Goal: Task Accomplishment & Management: Use online tool/utility

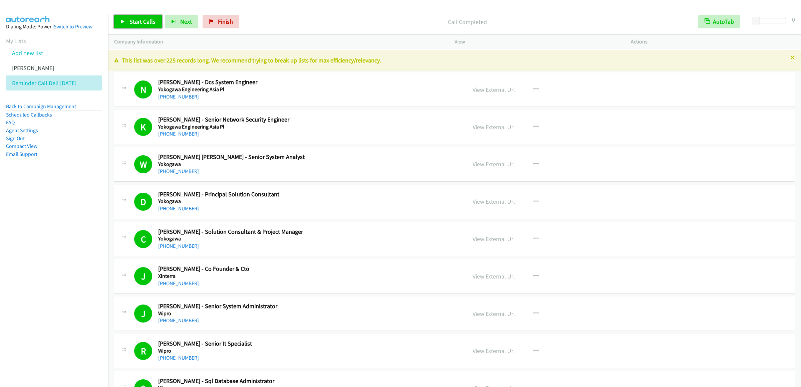
click at [131, 23] on span "Start Calls" at bounding box center [142, 22] width 26 height 8
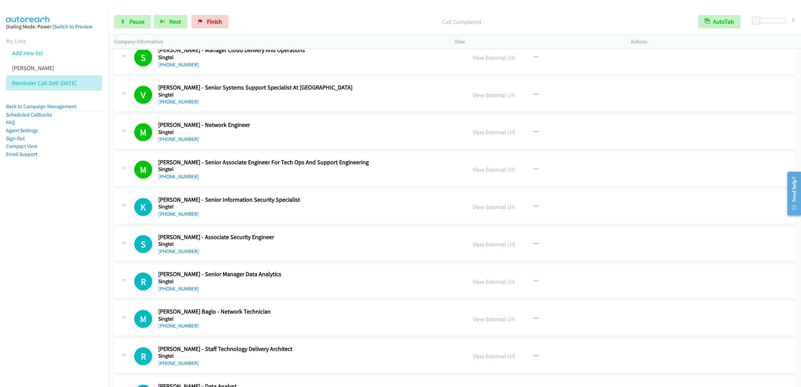
scroll to position [3269, 0]
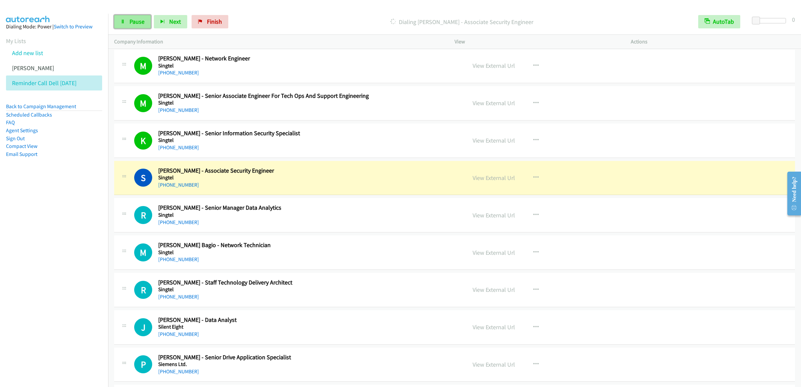
click at [139, 19] on span "Pause" at bounding box center [136, 22] width 15 height 8
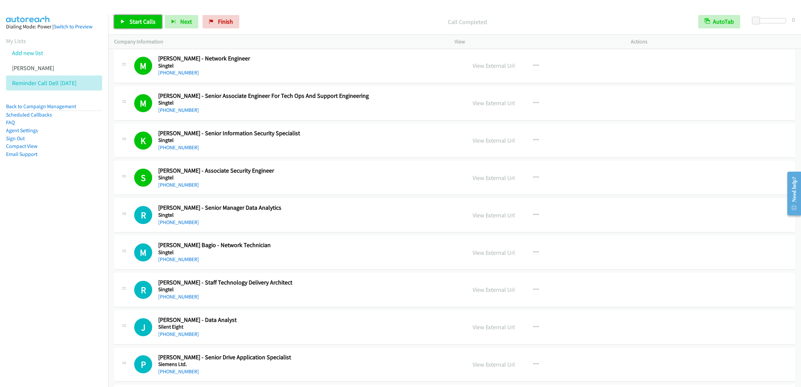
click at [134, 18] on span "Start Calls" at bounding box center [142, 22] width 26 height 8
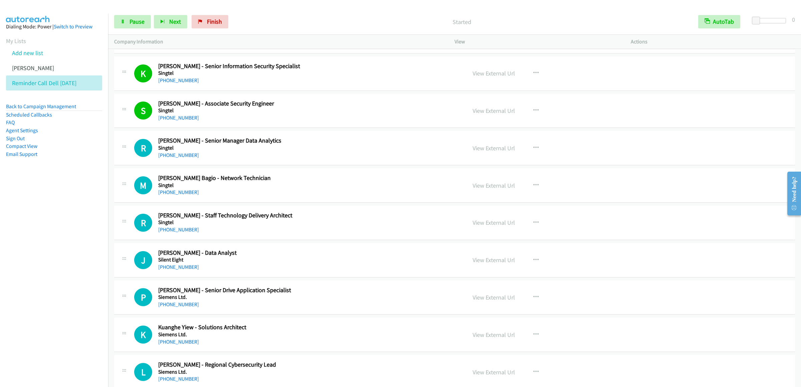
scroll to position [3469, 0]
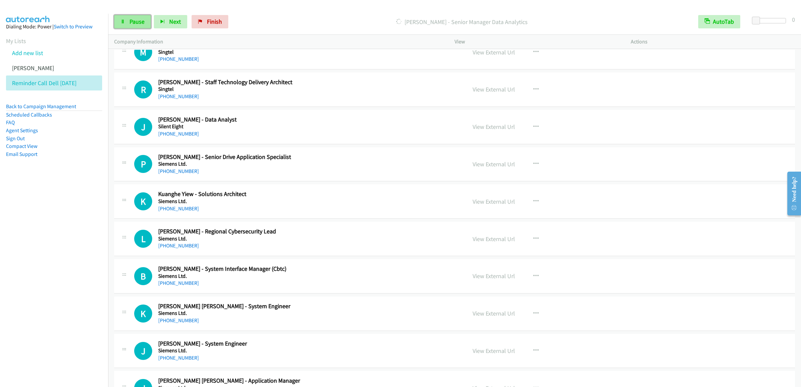
click at [126, 22] on link "Pause" at bounding box center [132, 21] width 37 height 13
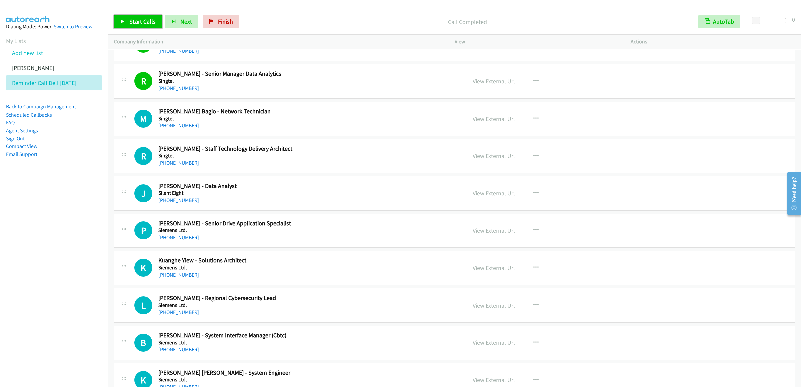
click at [142, 18] on span "Start Calls" at bounding box center [142, 22] width 26 height 8
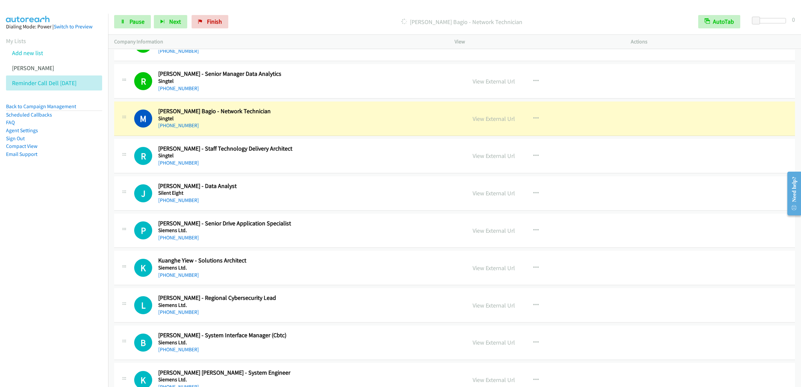
scroll to position [3469, 0]
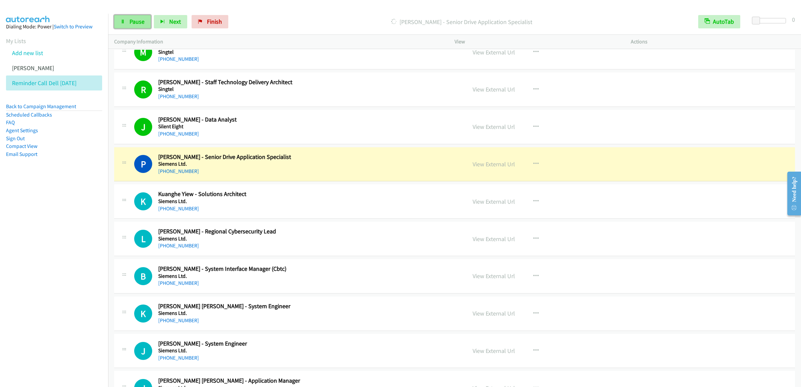
click at [129, 27] on link "Pause" at bounding box center [132, 21] width 37 height 13
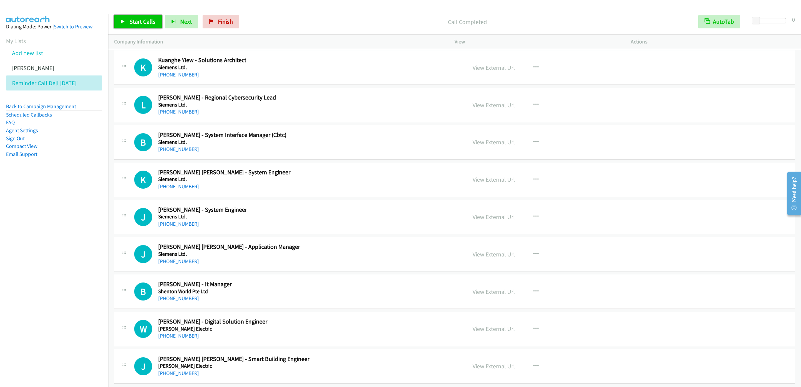
click at [134, 19] on span "Start Calls" at bounding box center [142, 22] width 26 height 8
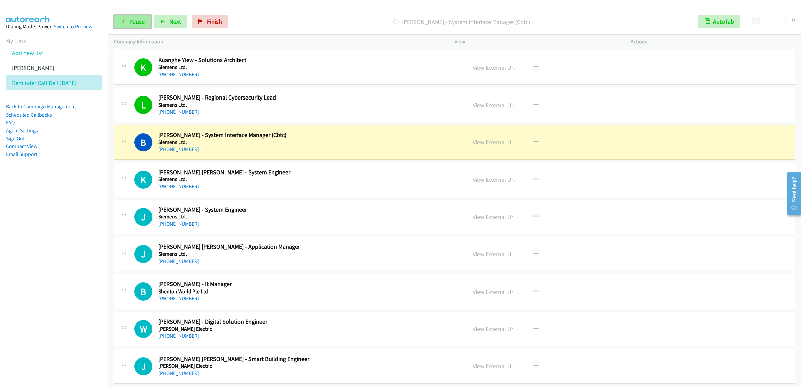
click at [140, 22] on span "Pause" at bounding box center [136, 22] width 15 height 8
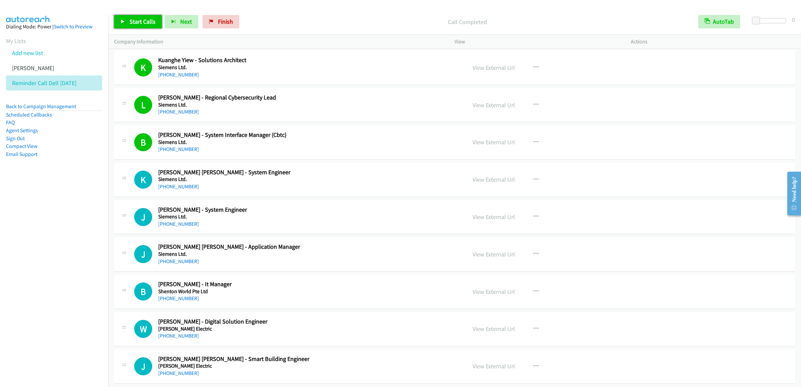
click at [133, 26] on link "Start Calls" at bounding box center [138, 21] width 48 height 13
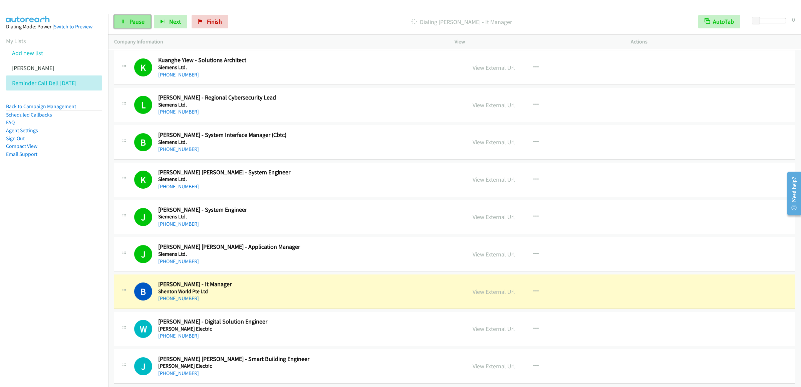
click at [137, 19] on span "Pause" at bounding box center [136, 22] width 15 height 8
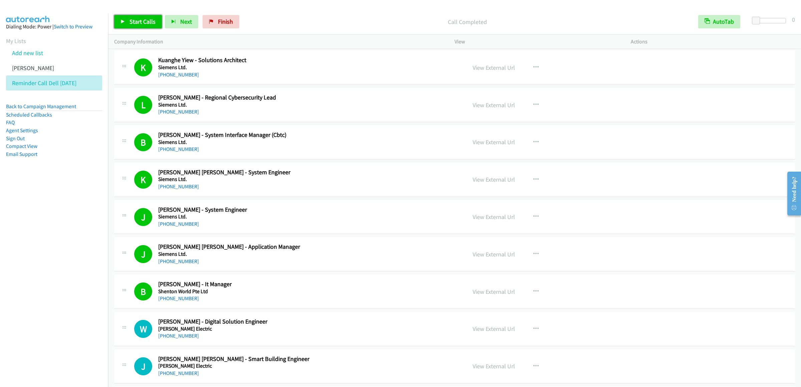
click at [117, 21] on link "Start Calls" at bounding box center [138, 21] width 48 height 13
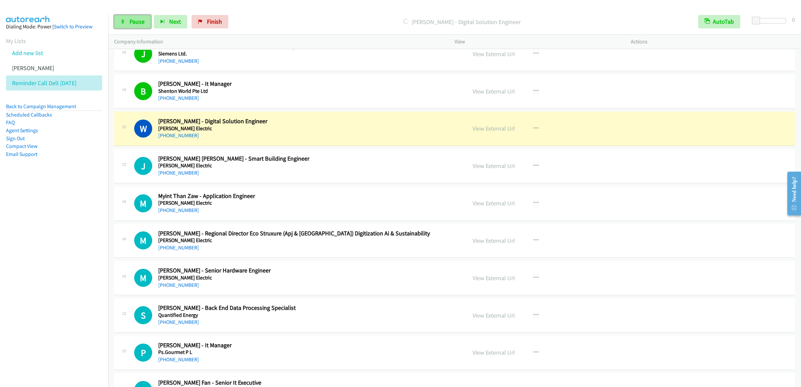
click at [142, 16] on link "Pause" at bounding box center [132, 21] width 37 height 13
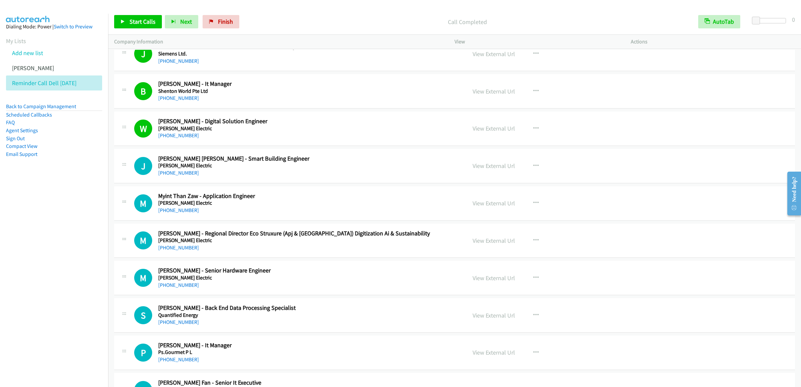
click at [123, 11] on div "Start Calls Pause Next Finish Call Completed AutoTab AutoTab 0" at bounding box center [454, 22] width 692 height 26
click at [129, 24] on span "Start Calls" at bounding box center [142, 22] width 26 height 8
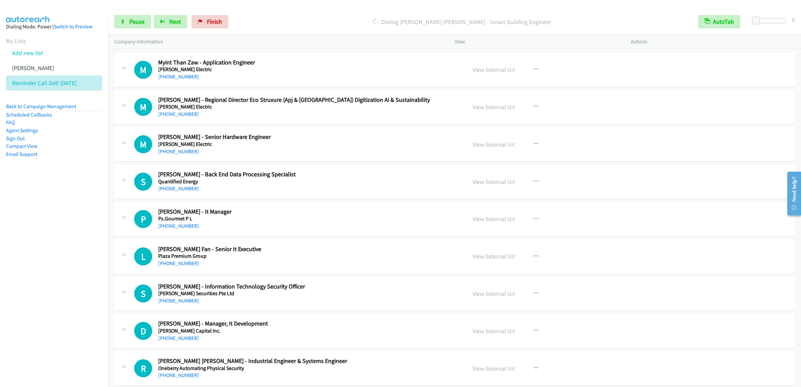
scroll to position [3869, 0]
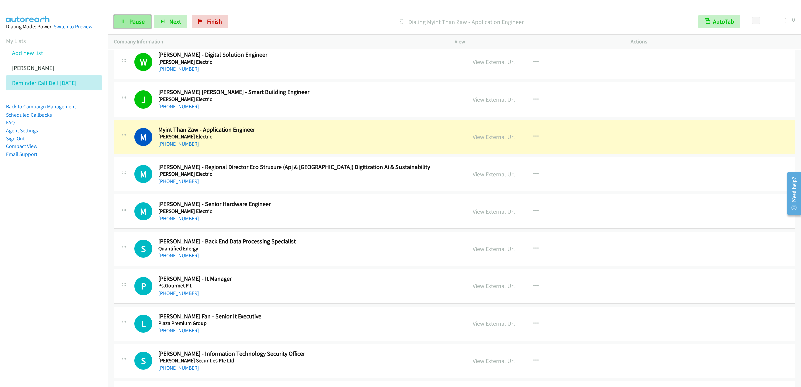
click at [136, 23] on span "Pause" at bounding box center [136, 22] width 15 height 8
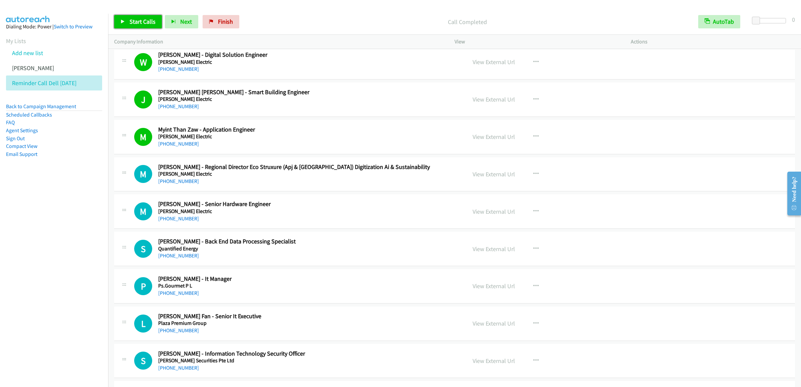
click at [138, 23] on span "Start Calls" at bounding box center [142, 22] width 26 height 8
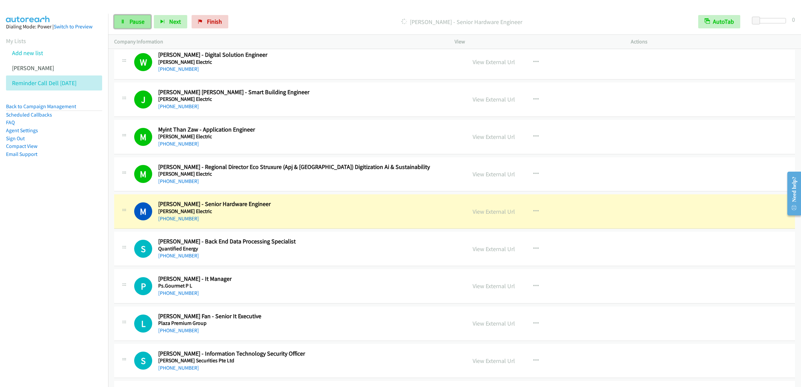
click at [123, 16] on link "Pause" at bounding box center [132, 21] width 37 height 13
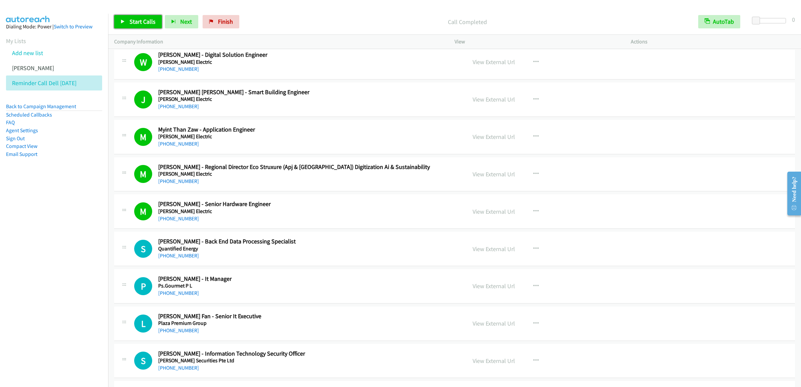
click at [142, 24] on span "Start Calls" at bounding box center [142, 22] width 26 height 8
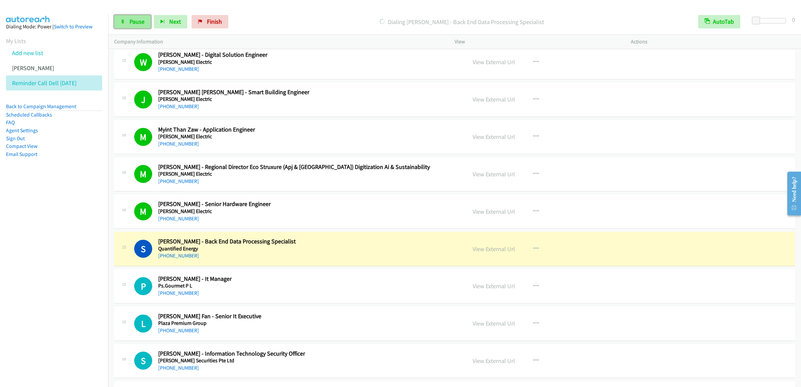
click at [141, 22] on span "Pause" at bounding box center [136, 22] width 15 height 8
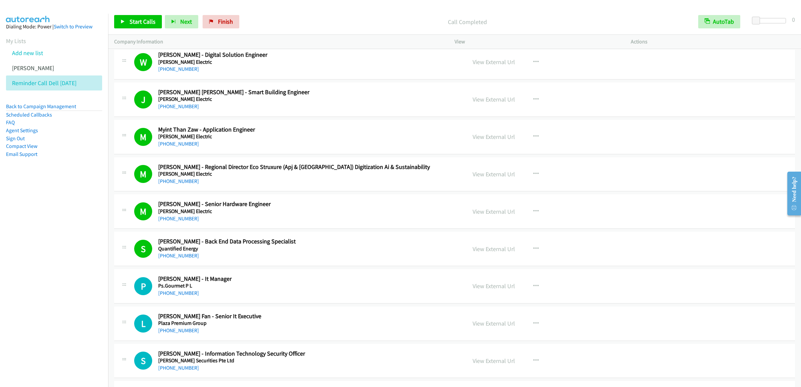
scroll to position [4069, 0]
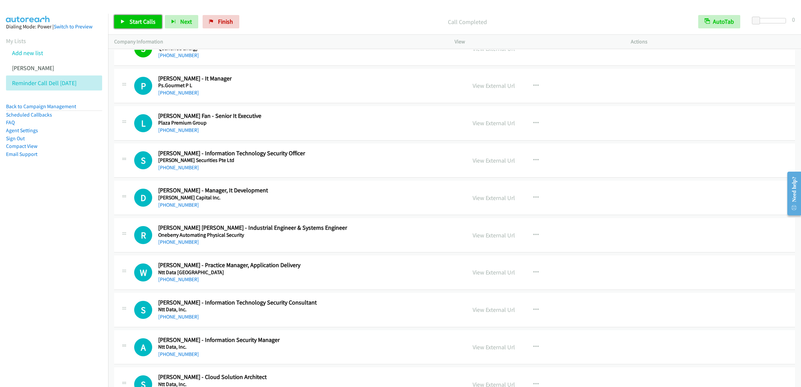
click at [141, 25] on link "Start Calls" at bounding box center [138, 21] width 48 height 13
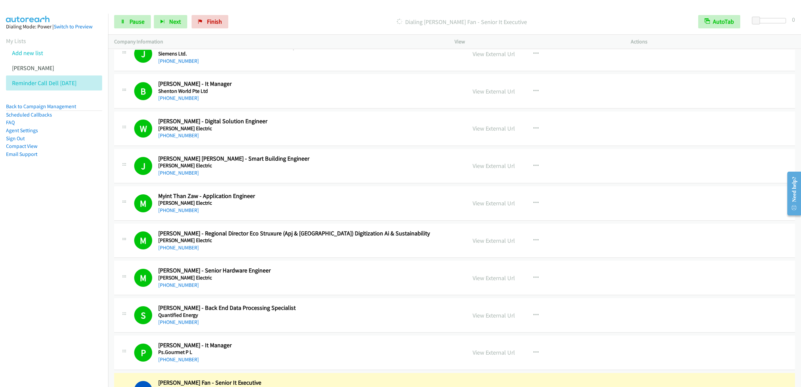
scroll to position [4136, 0]
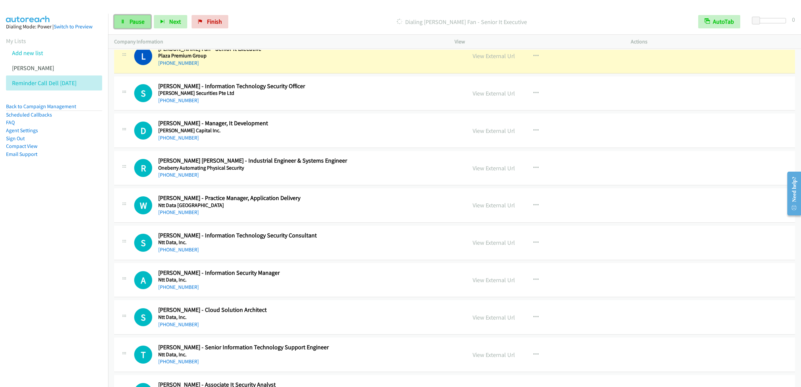
click at [143, 20] on span "Pause" at bounding box center [136, 22] width 15 height 8
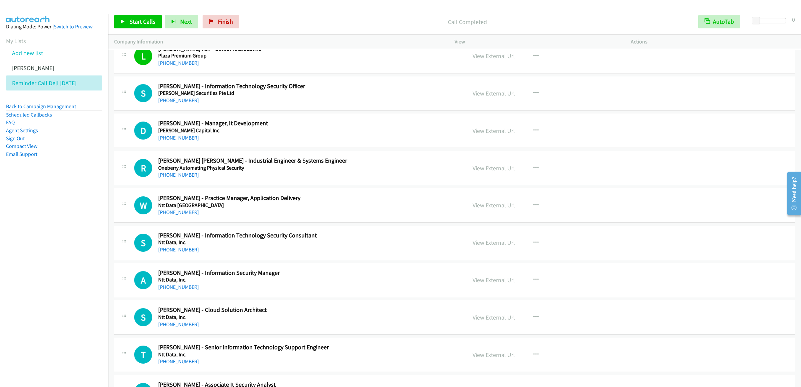
click at [138, 13] on div "Start Calls Pause Next Finish Call Completed AutoTab AutoTab 0" at bounding box center [454, 22] width 692 height 26
click at [139, 26] on link "Start Calls" at bounding box center [138, 21] width 48 height 13
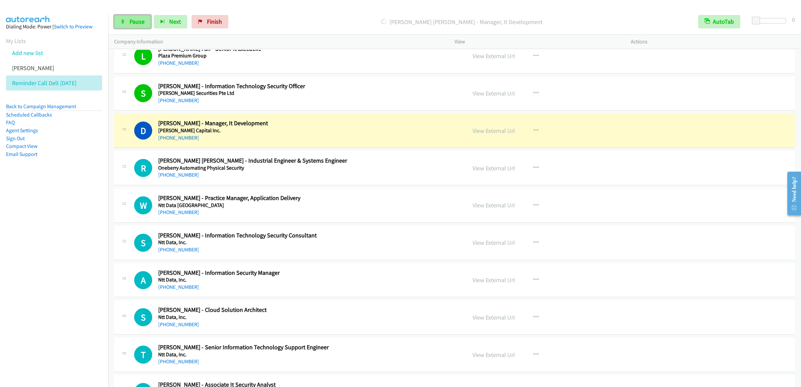
click at [130, 19] on span "Pause" at bounding box center [136, 22] width 15 height 8
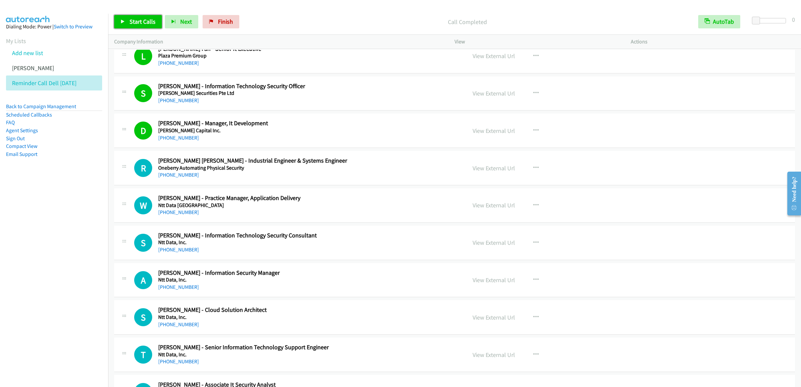
click at [143, 23] on span "Start Calls" at bounding box center [142, 22] width 26 height 8
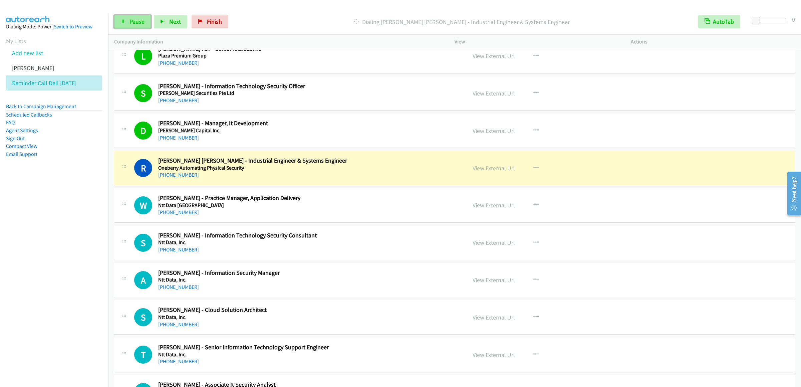
click at [120, 24] on link "Pause" at bounding box center [132, 21] width 37 height 13
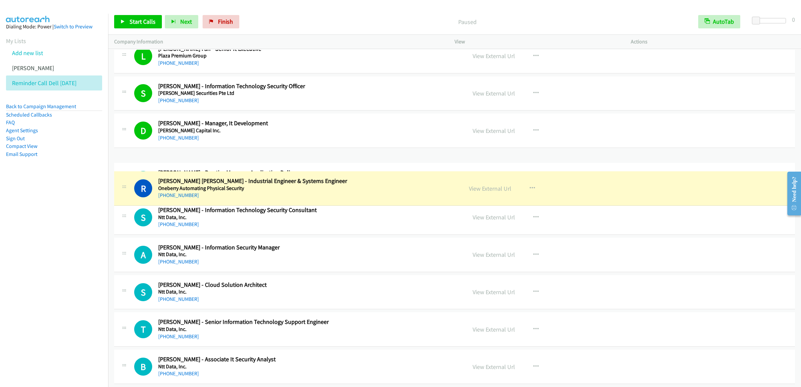
drag, startPoint x: 223, startPoint y: 180, endPoint x: 204, endPoint y: 183, distance: 18.9
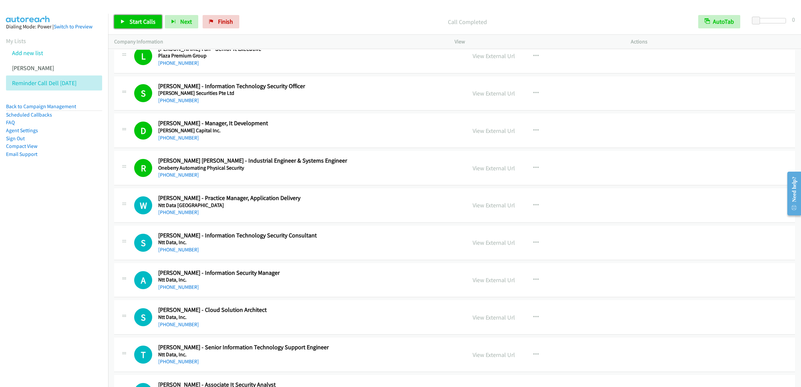
click at [134, 18] on span "Start Calls" at bounding box center [142, 22] width 26 height 8
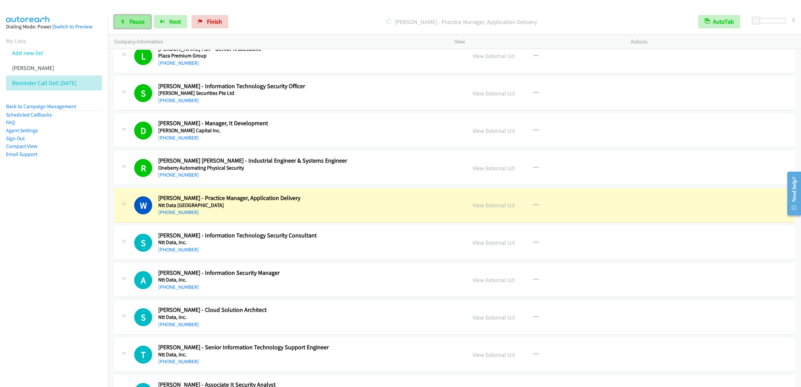
click at [129, 25] on link "Pause" at bounding box center [132, 21] width 37 height 13
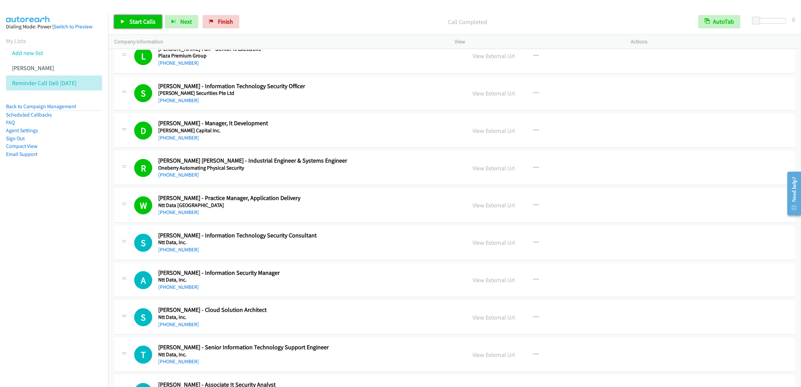
click at [128, 18] on link "Start Calls" at bounding box center [138, 21] width 48 height 13
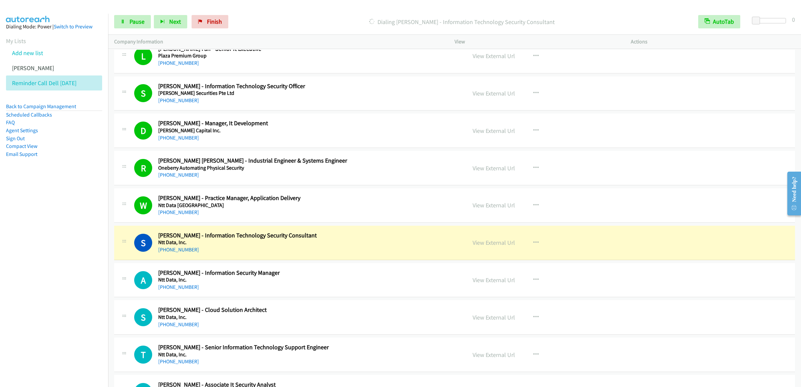
scroll to position [4336, 0]
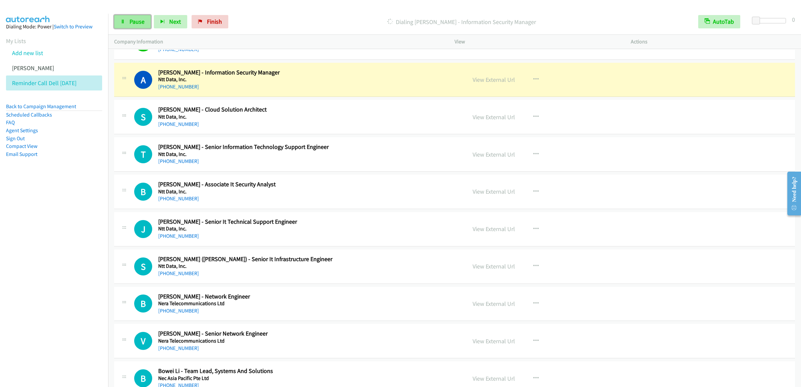
click at [131, 20] on span "Pause" at bounding box center [136, 22] width 15 height 8
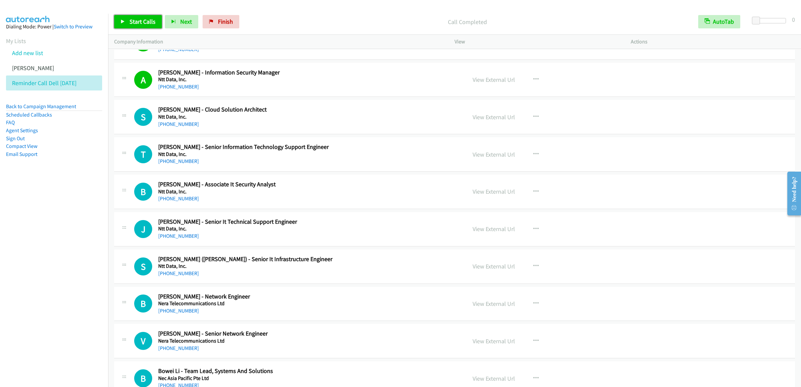
click at [125, 24] on link "Start Calls" at bounding box center [138, 21] width 48 height 13
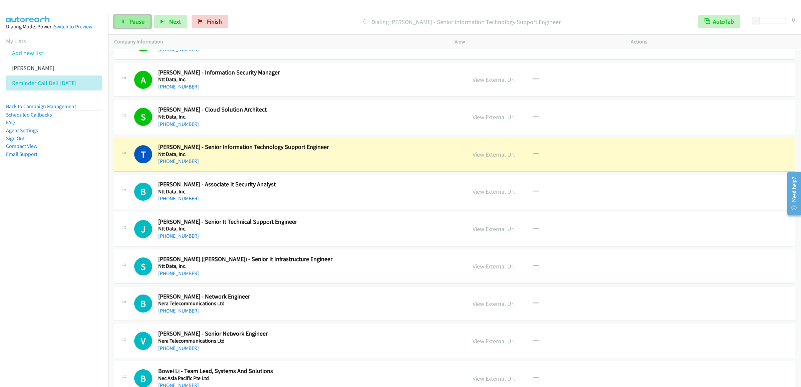
click at [119, 22] on link "Pause" at bounding box center [132, 21] width 37 height 13
click at [126, 26] on link "Start Calls" at bounding box center [138, 21] width 48 height 13
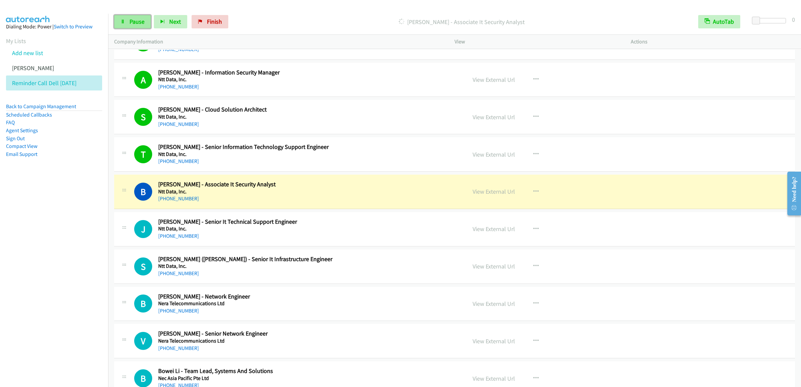
click at [133, 19] on span "Pause" at bounding box center [136, 22] width 15 height 8
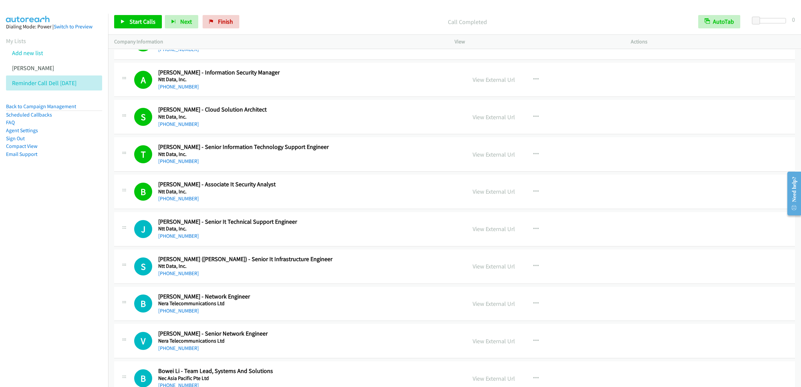
scroll to position [4469, 0]
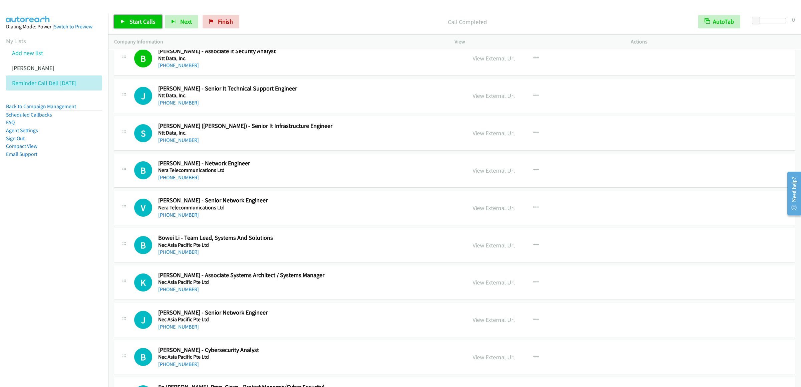
click at [138, 17] on link "Start Calls" at bounding box center [138, 21] width 48 height 13
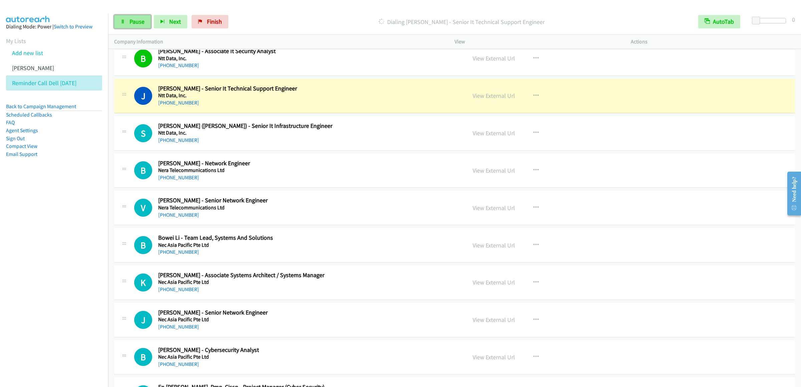
click at [117, 19] on link "Pause" at bounding box center [132, 21] width 37 height 13
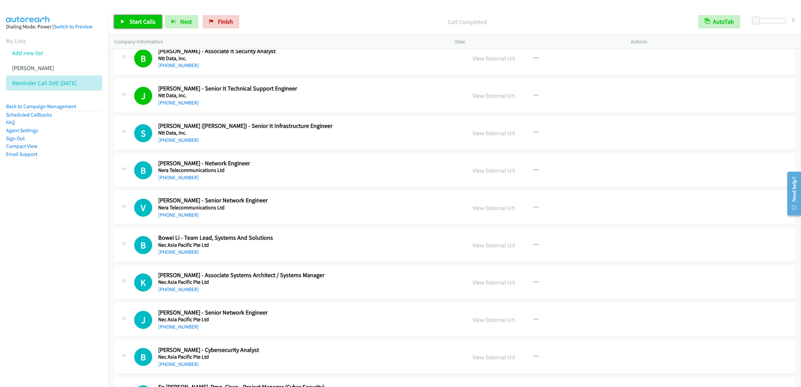
click at [145, 20] on span "Start Calls" at bounding box center [142, 22] width 26 height 8
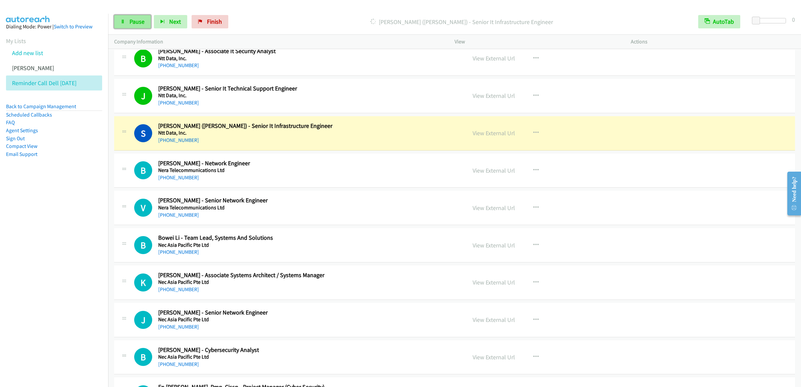
click at [130, 24] on span "Pause" at bounding box center [136, 22] width 15 height 8
click at [150, 18] on span "Start Calls" at bounding box center [142, 22] width 26 height 8
click at [120, 21] on link "Pause" at bounding box center [132, 21] width 37 height 13
click at [139, 18] on span "Start Calls" at bounding box center [142, 22] width 26 height 8
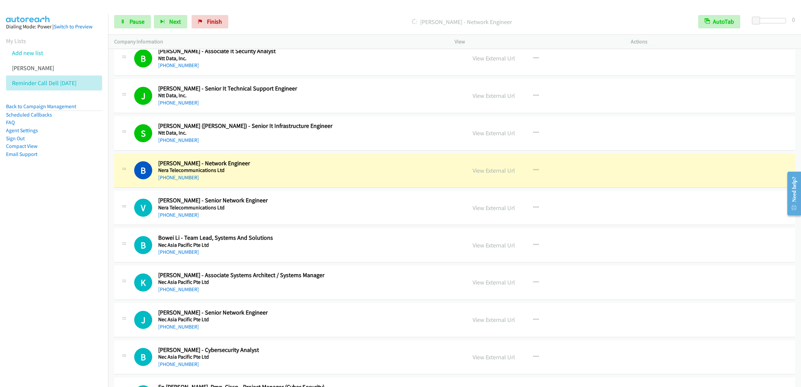
scroll to position [4537, 0]
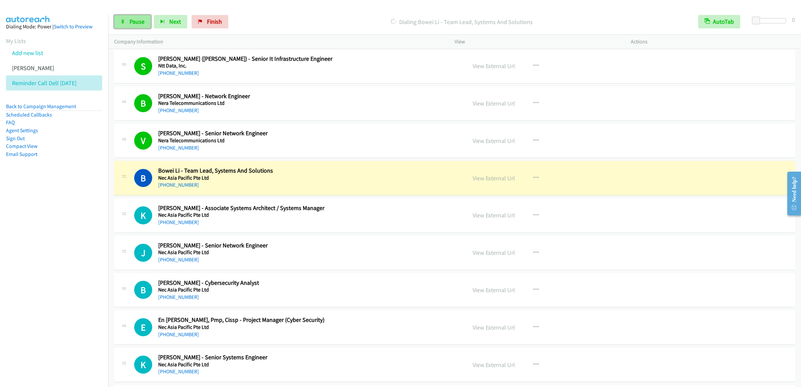
click at [126, 19] on link "Pause" at bounding box center [132, 21] width 37 height 13
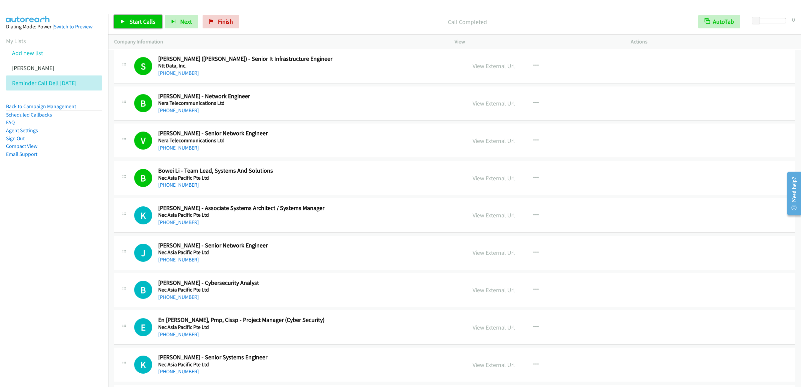
click at [140, 24] on span "Start Calls" at bounding box center [142, 22] width 26 height 8
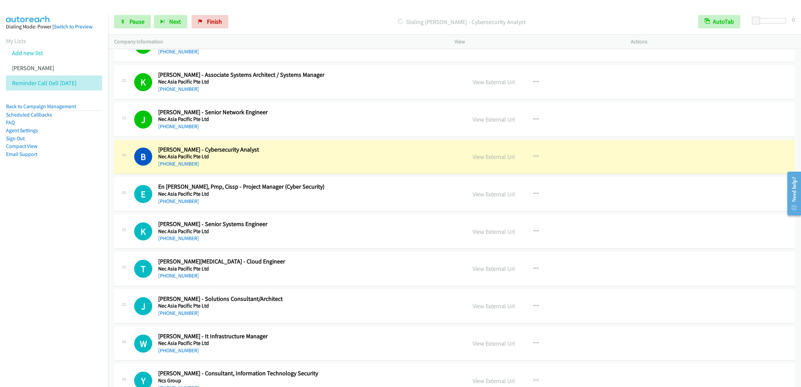
scroll to position [4803, 0]
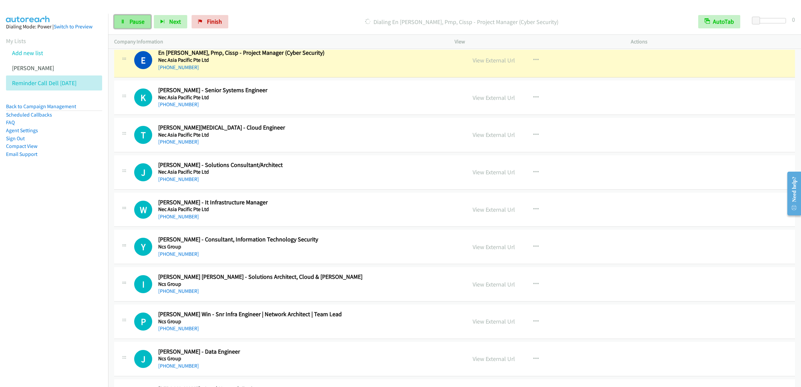
click at [140, 23] on span "Pause" at bounding box center [136, 22] width 15 height 8
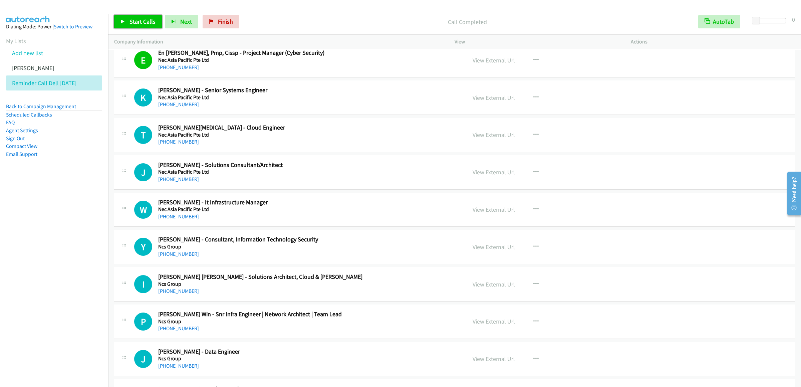
click at [142, 22] on span "Start Calls" at bounding box center [142, 22] width 26 height 8
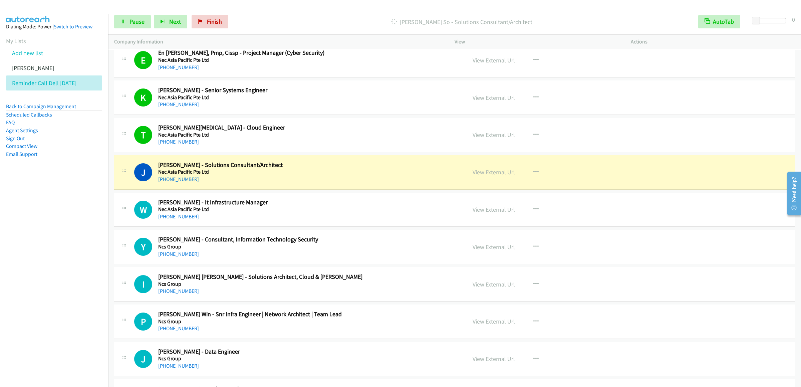
scroll to position [4870, 0]
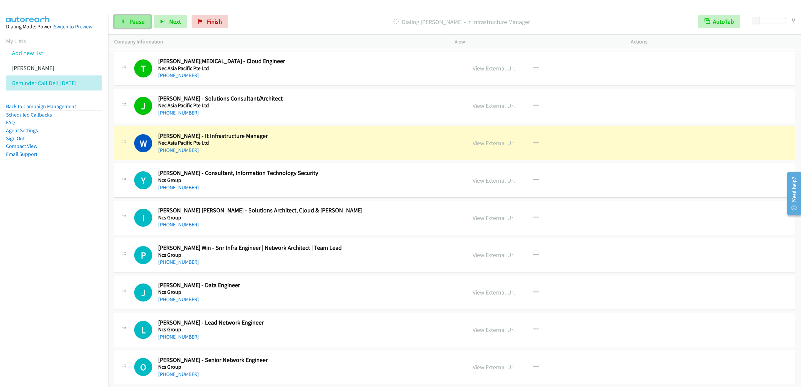
click at [122, 24] on link "Pause" at bounding box center [132, 21] width 37 height 13
click at [125, 23] on link "Start Calls" at bounding box center [138, 21] width 48 height 13
click at [120, 16] on link "Pause" at bounding box center [132, 21] width 37 height 13
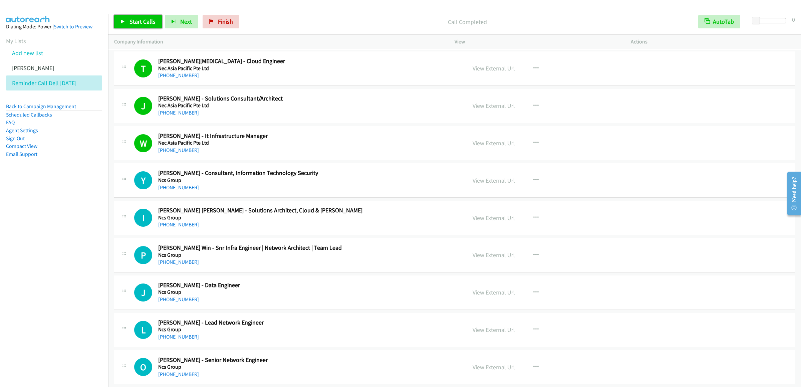
click at [132, 20] on span "Start Calls" at bounding box center [142, 22] width 26 height 8
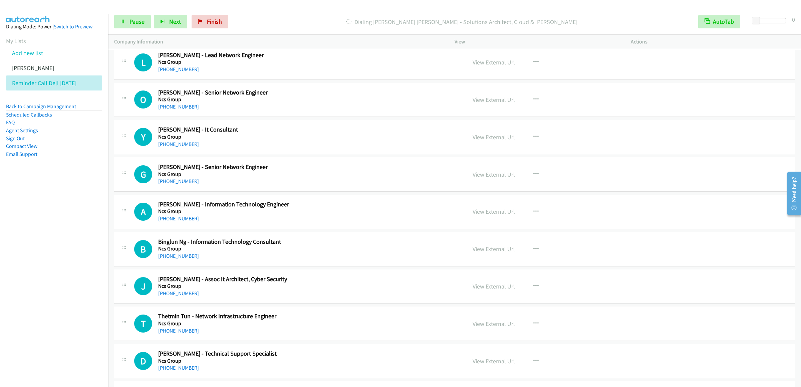
scroll to position [5070, 0]
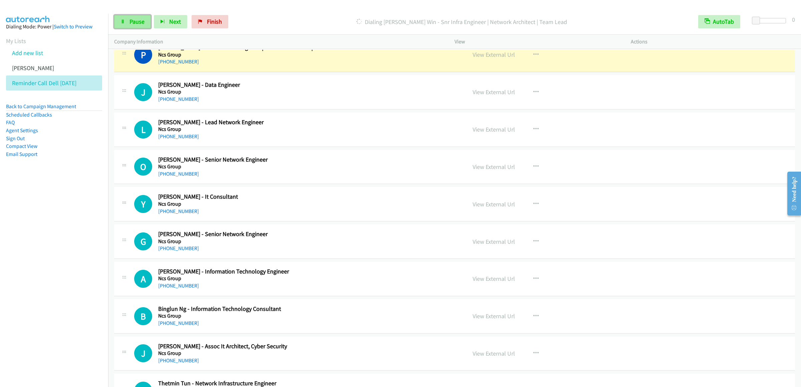
click at [114, 24] on link "Pause" at bounding box center [132, 21] width 37 height 13
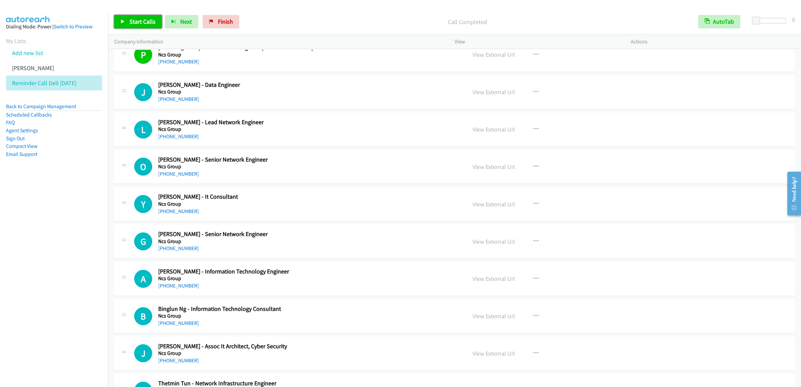
click at [133, 24] on span "Start Calls" at bounding box center [142, 22] width 26 height 8
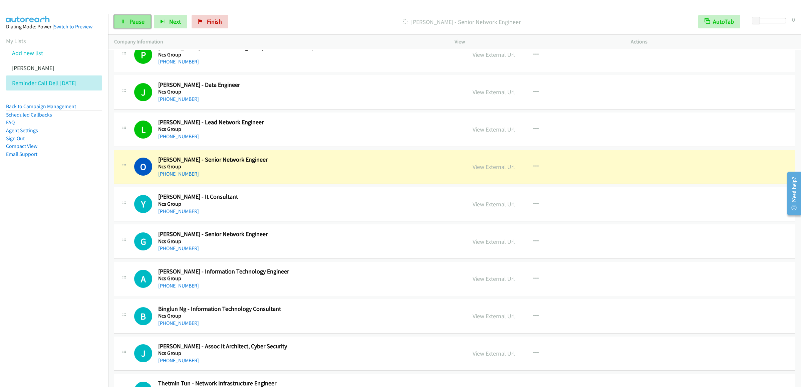
click at [123, 23] on icon at bounding box center [122, 22] width 5 height 5
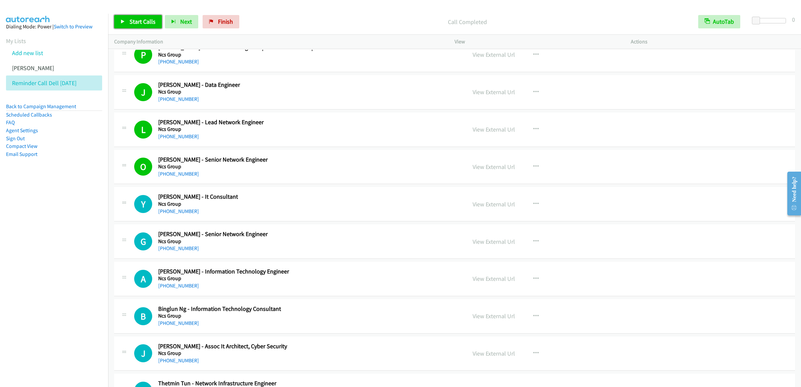
click at [128, 15] on link "Start Calls" at bounding box center [138, 21] width 48 height 13
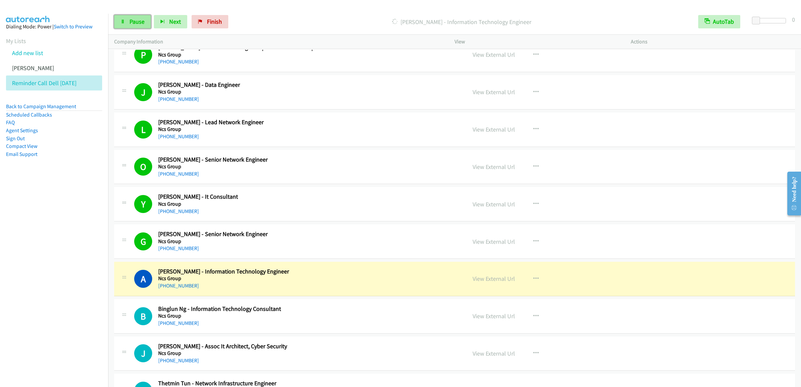
click at [130, 21] on span "Pause" at bounding box center [136, 22] width 15 height 8
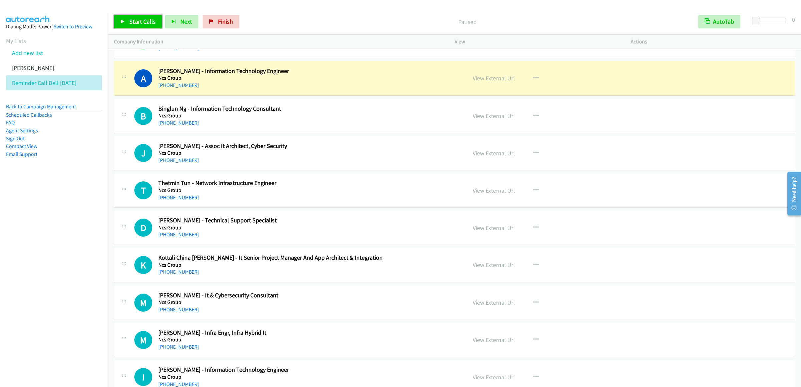
click at [136, 19] on span "Start Calls" at bounding box center [142, 22] width 26 height 8
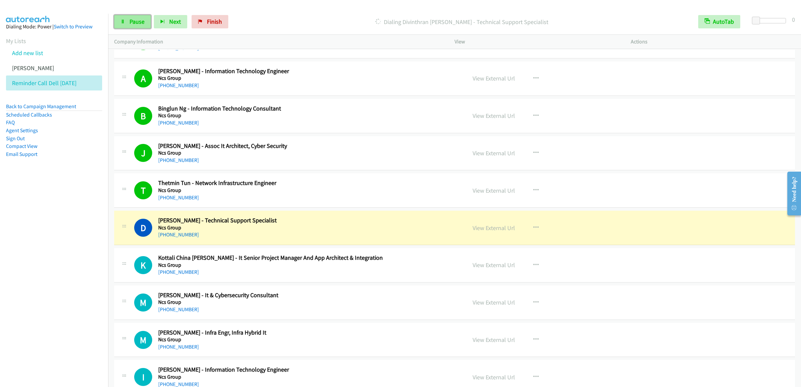
click at [138, 28] on link "Pause" at bounding box center [132, 21] width 37 height 13
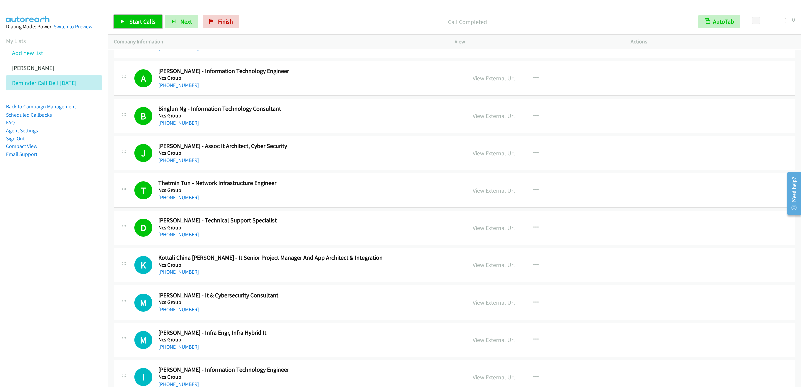
click at [124, 19] on link "Start Calls" at bounding box center [138, 21] width 48 height 13
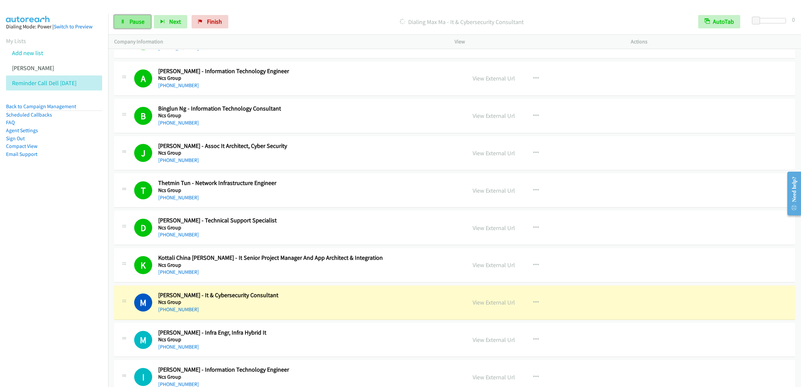
click at [127, 22] on link "Pause" at bounding box center [132, 21] width 37 height 13
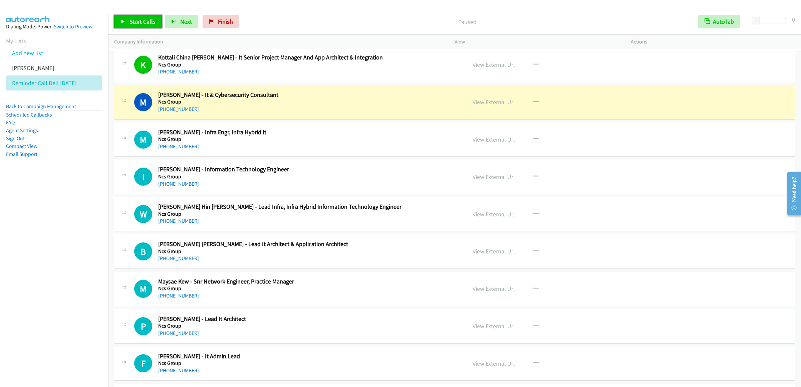
click at [129, 20] on span "Start Calls" at bounding box center [142, 22] width 26 height 8
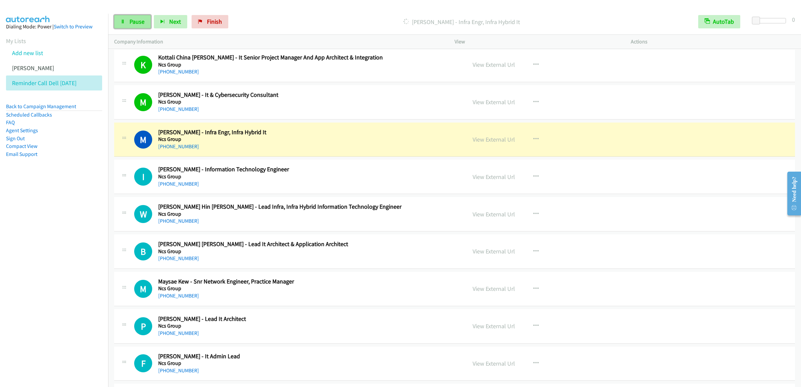
click at [134, 19] on span "Pause" at bounding box center [136, 22] width 15 height 8
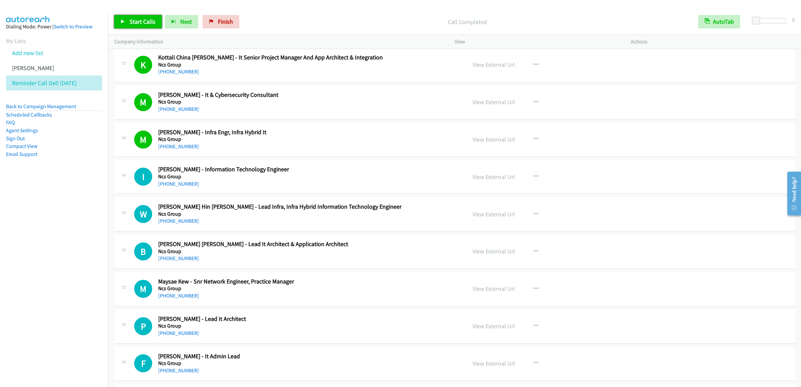
click at [132, 24] on span "Start Calls" at bounding box center [142, 22] width 26 height 8
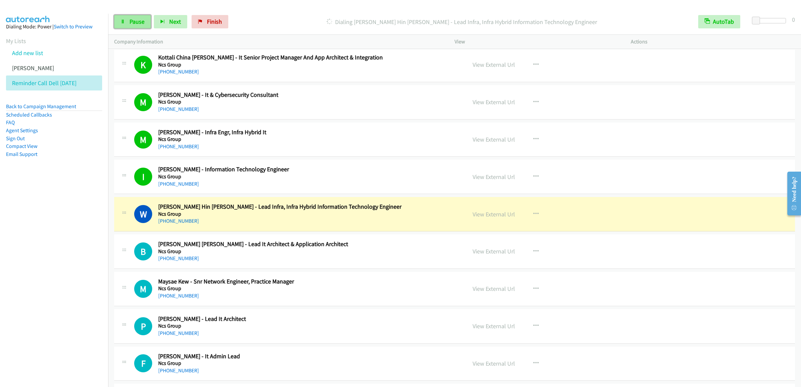
click at [115, 20] on link "Pause" at bounding box center [132, 21] width 37 height 13
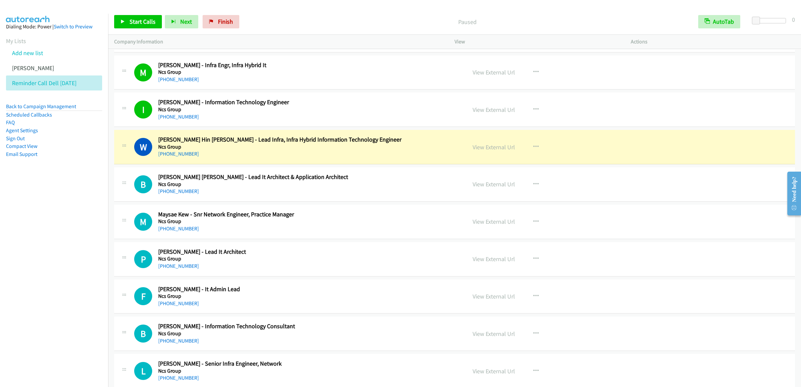
scroll to position [5604, 0]
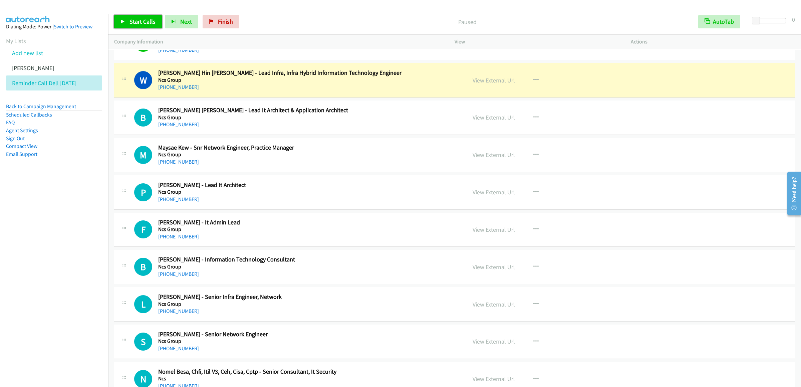
click at [137, 22] on span "Start Calls" at bounding box center [142, 22] width 26 height 8
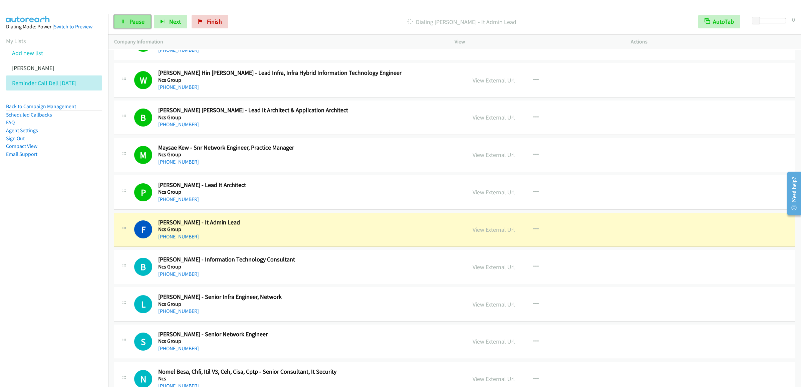
click at [128, 27] on link "Pause" at bounding box center [132, 21] width 37 height 13
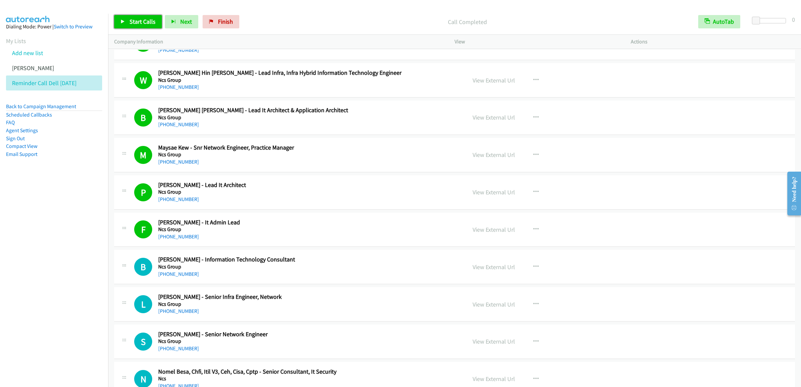
click at [126, 17] on link "Start Calls" at bounding box center [138, 21] width 48 height 13
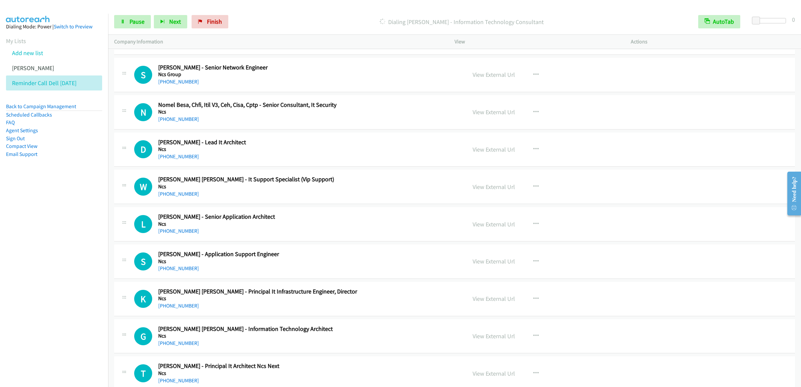
scroll to position [5804, 0]
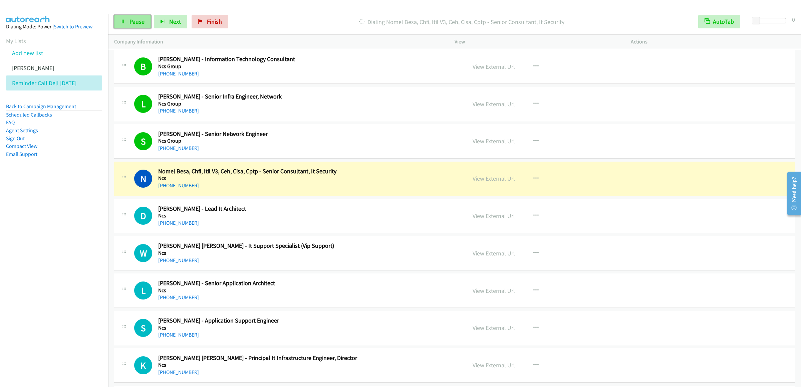
click at [125, 23] on link "Pause" at bounding box center [132, 21] width 37 height 13
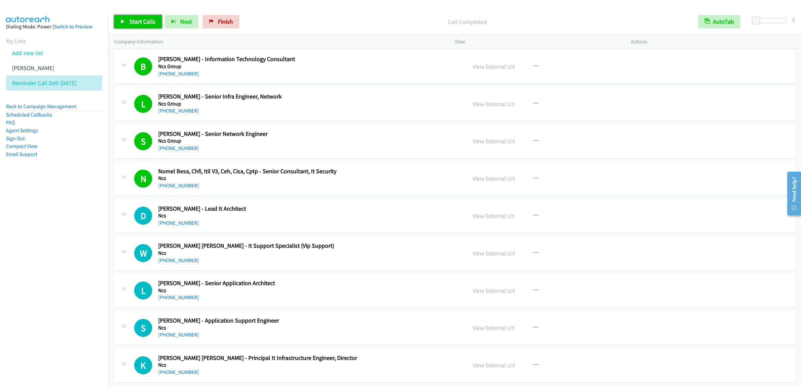
click at [124, 23] on icon at bounding box center [122, 22] width 5 height 5
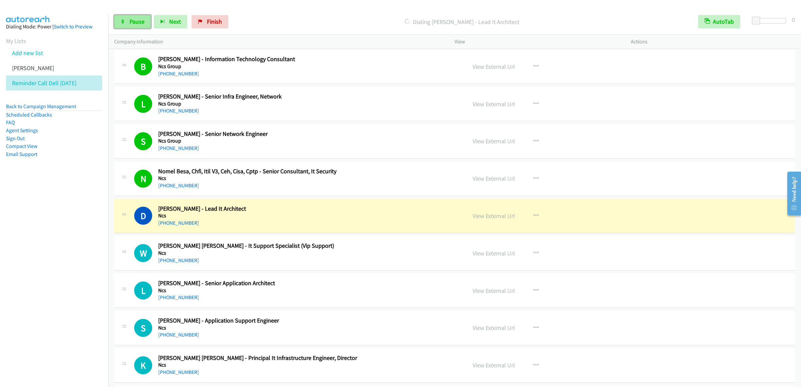
click at [133, 25] on span "Pause" at bounding box center [136, 22] width 15 height 8
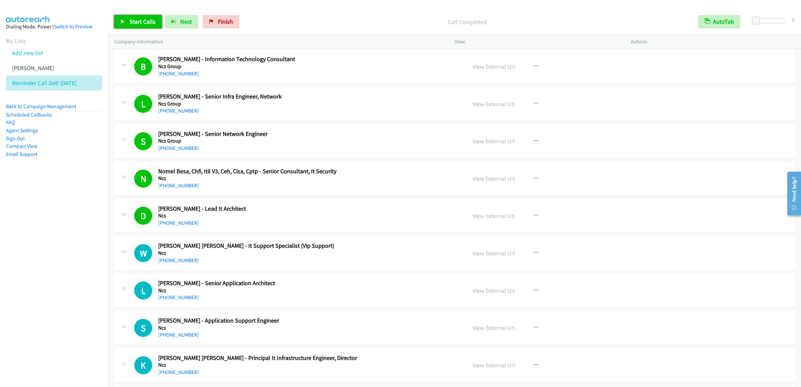
click at [122, 17] on link "Start Calls" at bounding box center [138, 21] width 48 height 13
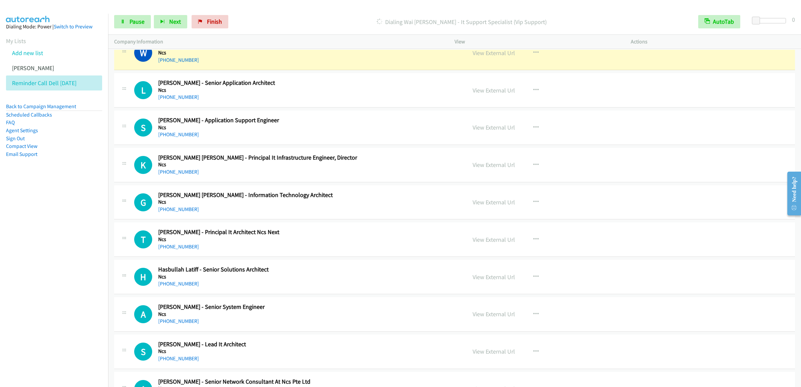
scroll to position [5937, 0]
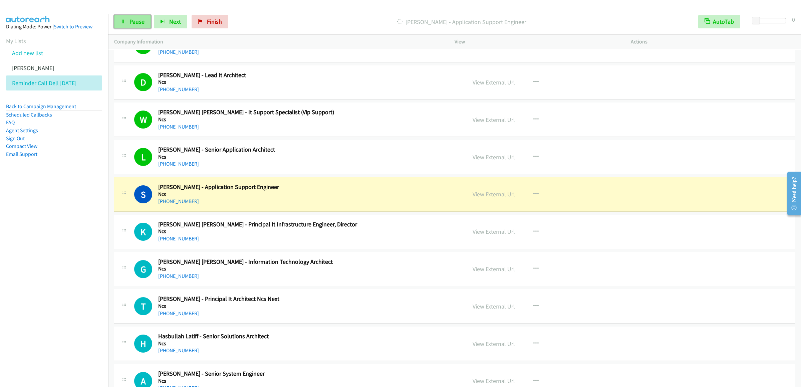
click at [135, 22] on span "Pause" at bounding box center [136, 22] width 15 height 8
click at [139, 18] on span "Start Calls" at bounding box center [142, 22] width 26 height 8
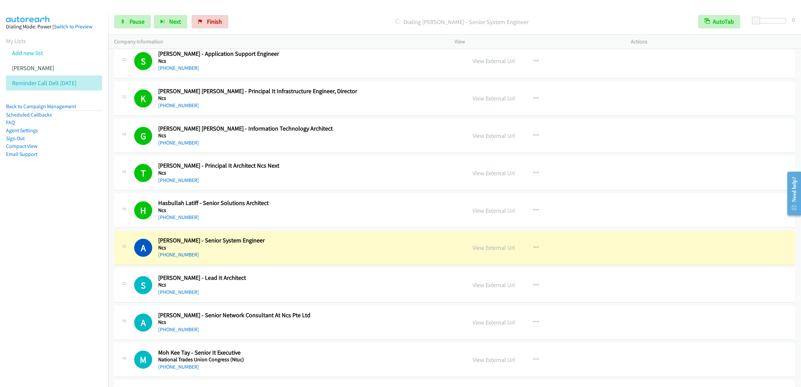
scroll to position [6204, 0]
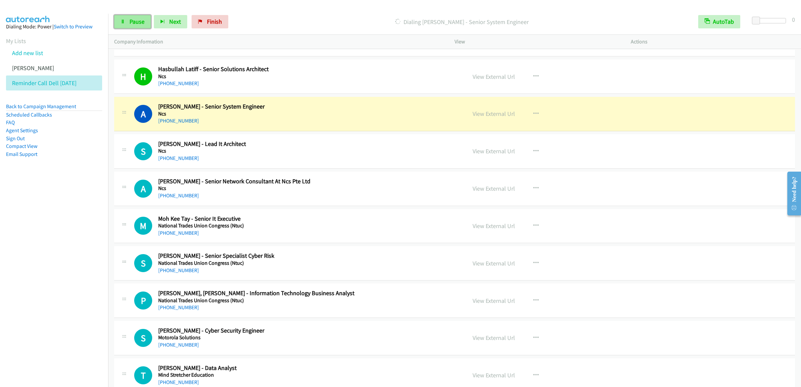
click at [142, 16] on link "Pause" at bounding box center [132, 21] width 37 height 13
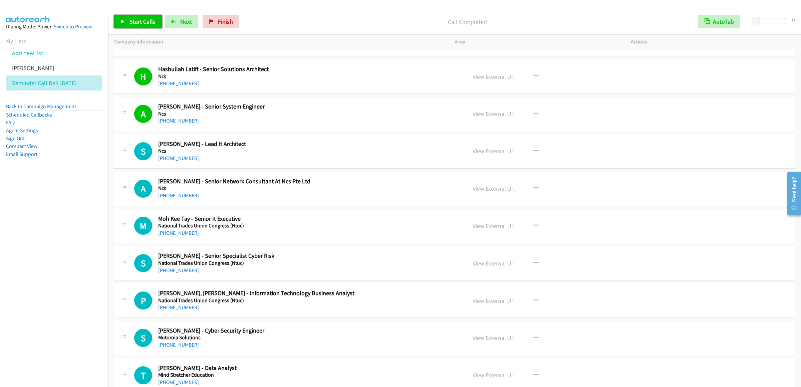
click at [127, 18] on link "Start Calls" at bounding box center [138, 21] width 48 height 13
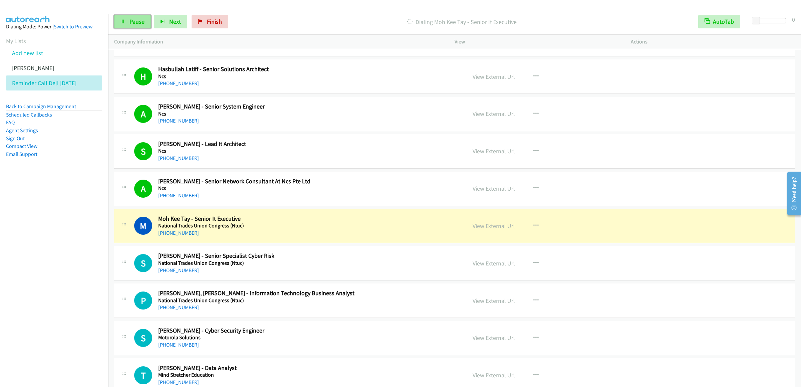
click at [128, 16] on link "Pause" at bounding box center [132, 21] width 37 height 13
click at [127, 20] on link "Start Calls" at bounding box center [138, 21] width 48 height 13
click at [124, 20] on icon at bounding box center [122, 22] width 5 height 5
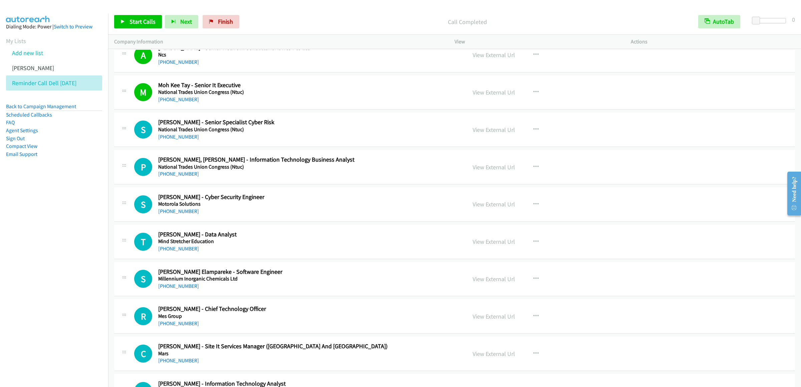
scroll to position [6404, 0]
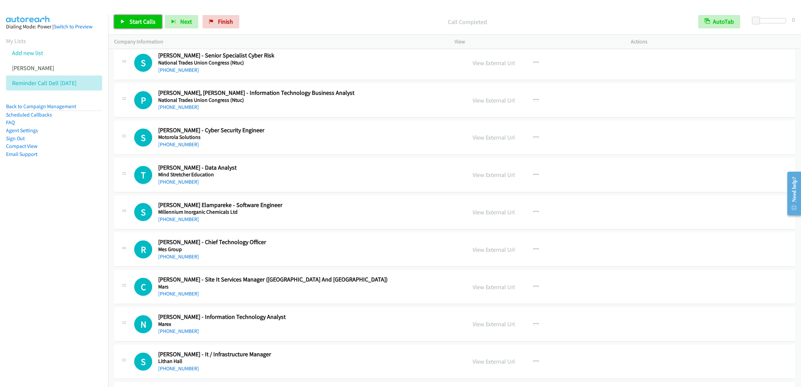
click at [133, 17] on link "Start Calls" at bounding box center [138, 21] width 48 height 13
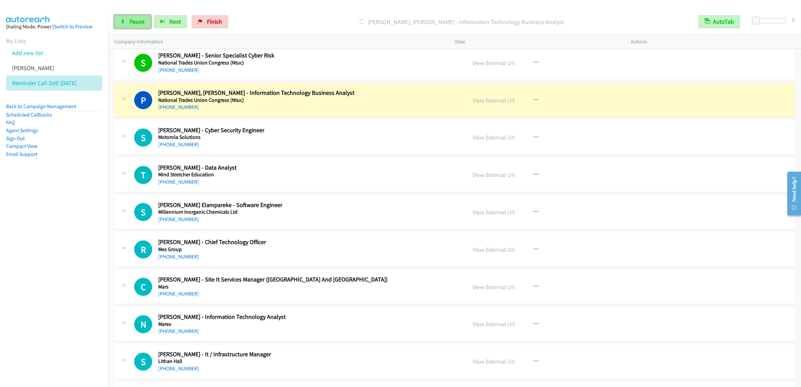
click at [135, 27] on link "Pause" at bounding box center [132, 21] width 37 height 13
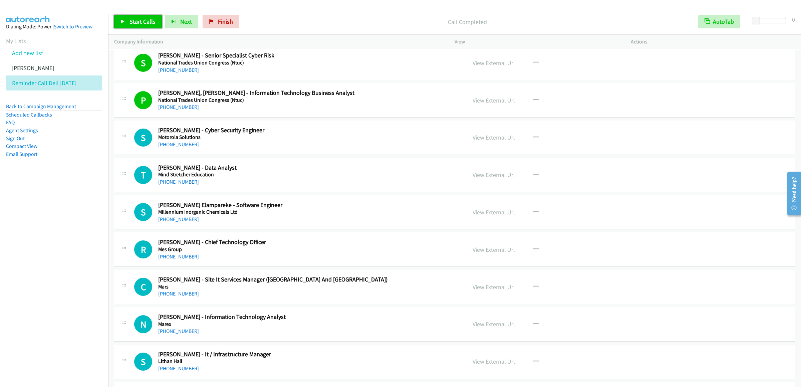
click at [133, 22] on span "Start Calls" at bounding box center [142, 22] width 26 height 8
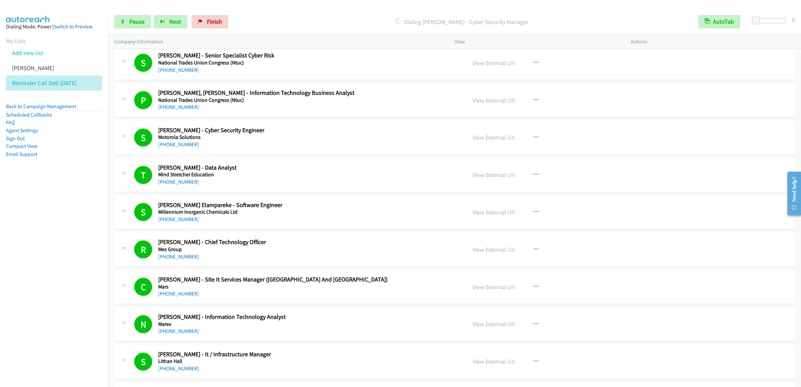
scroll to position [6805, 0]
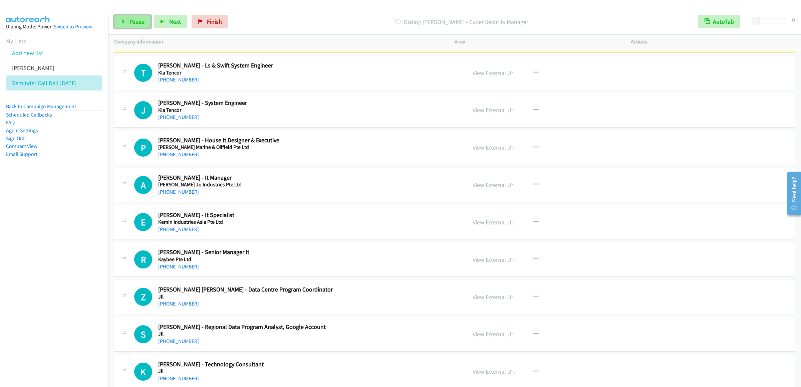
click at [141, 15] on link "Pause" at bounding box center [132, 21] width 37 height 13
click at [133, 21] on span "Start Calls" at bounding box center [142, 22] width 26 height 8
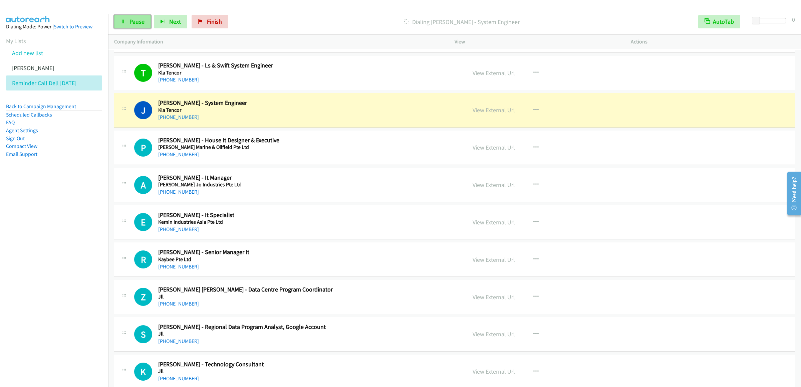
click at [125, 28] on link "Pause" at bounding box center [132, 21] width 37 height 13
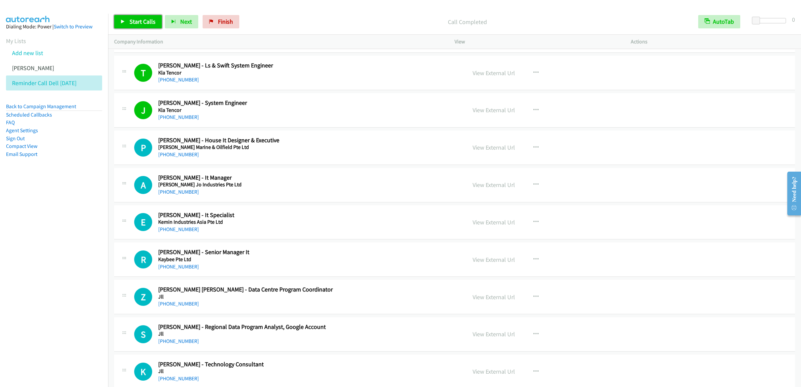
click at [118, 22] on link "Start Calls" at bounding box center [138, 21] width 48 height 13
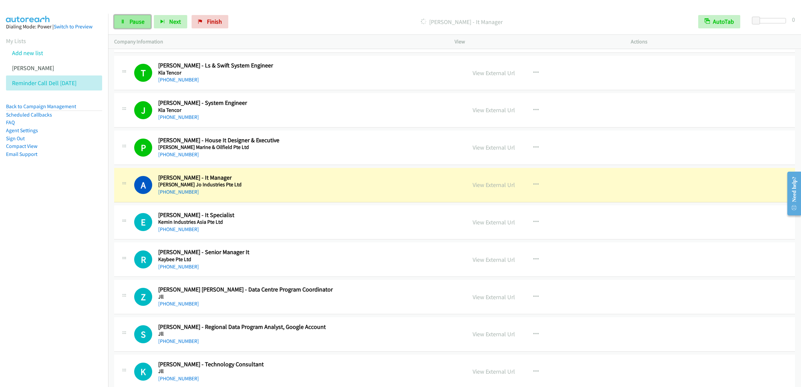
click at [127, 20] on link "Pause" at bounding box center [132, 21] width 37 height 13
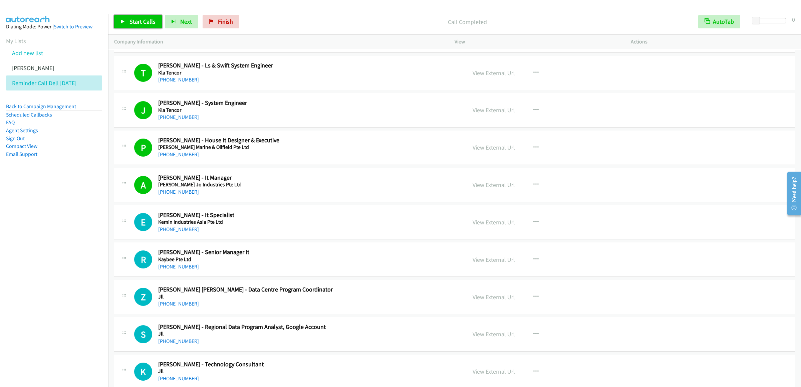
click at [120, 23] on icon at bounding box center [122, 22] width 5 height 5
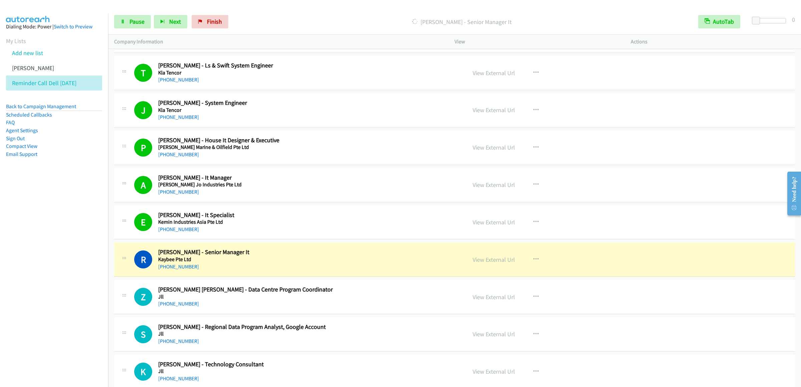
scroll to position [7005, 0]
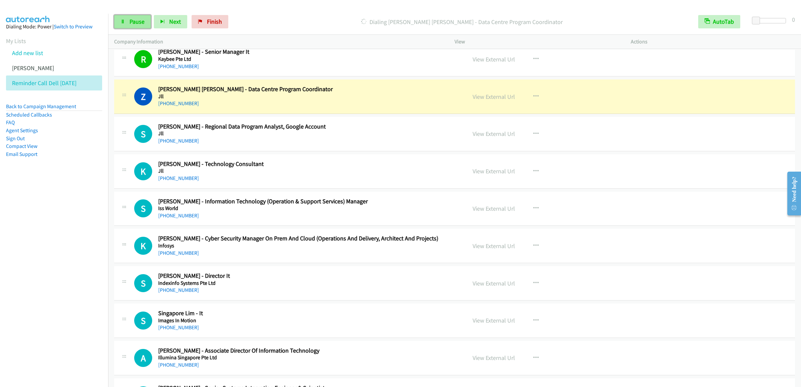
click at [123, 25] on link "Pause" at bounding box center [132, 21] width 37 height 13
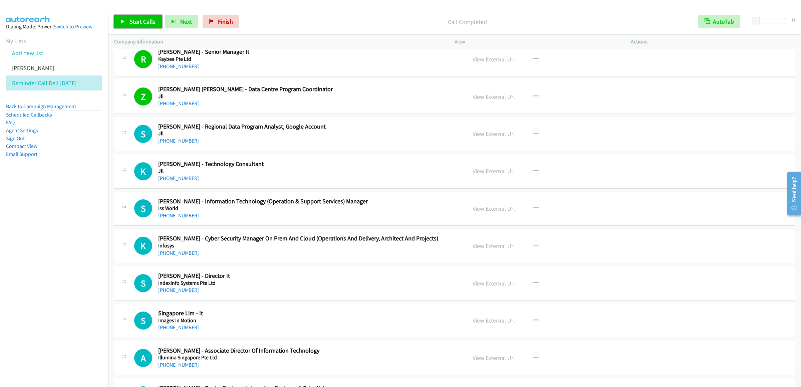
click at [128, 24] on link "Start Calls" at bounding box center [138, 21] width 48 height 13
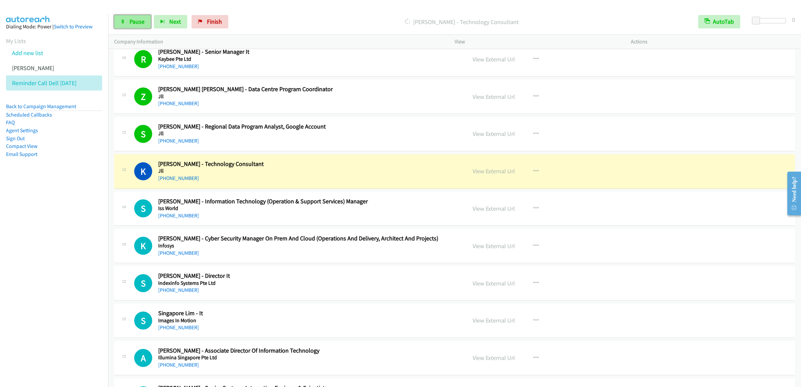
click at [138, 22] on span "Pause" at bounding box center [136, 22] width 15 height 8
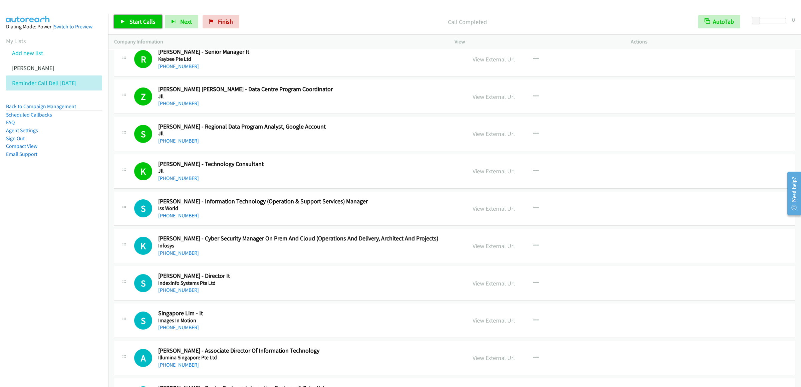
click at [150, 22] on span "Start Calls" at bounding box center [142, 22] width 26 height 8
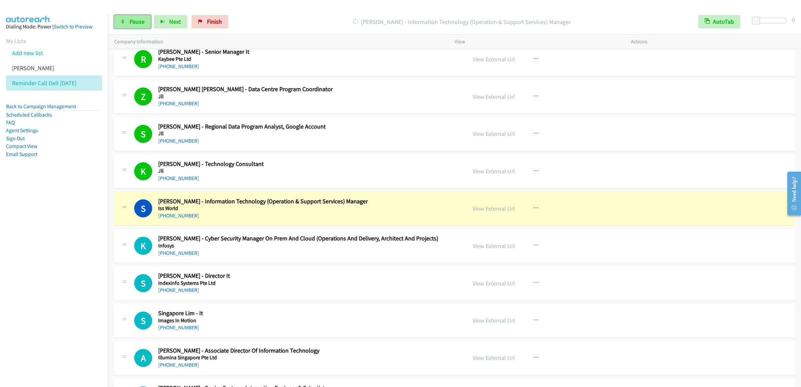
click at [144, 19] on link "Pause" at bounding box center [132, 21] width 37 height 13
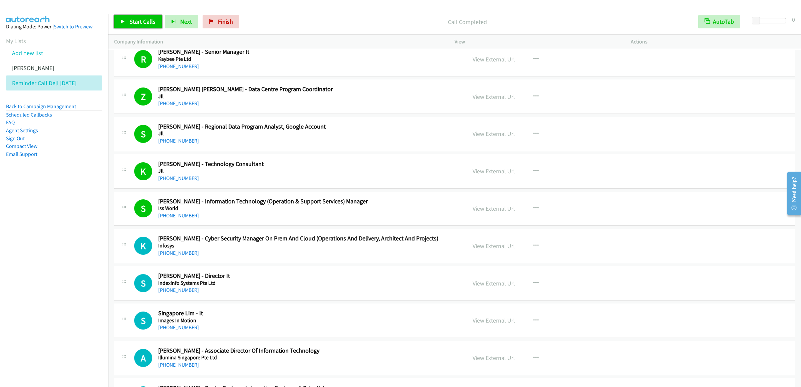
click at [140, 17] on link "Start Calls" at bounding box center [138, 21] width 48 height 13
click at [119, 27] on link "Pause" at bounding box center [132, 21] width 37 height 13
drag, startPoint x: 506, startPoint y: 280, endPoint x: 418, endPoint y: 27, distance: 266.9
click at [487, 250] on link "View External Url" at bounding box center [493, 246] width 42 height 8
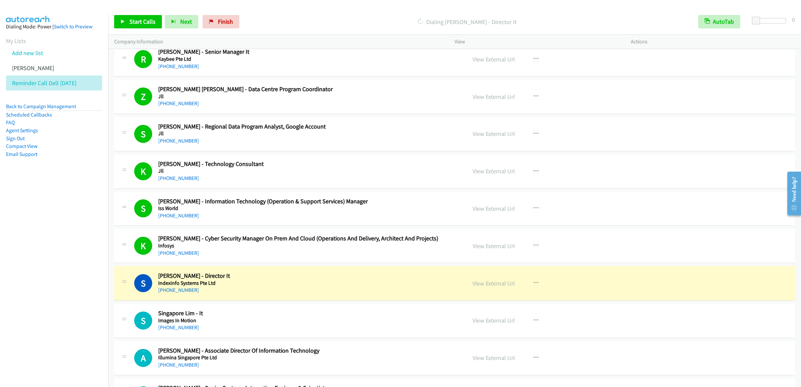
scroll to position [7205, 0]
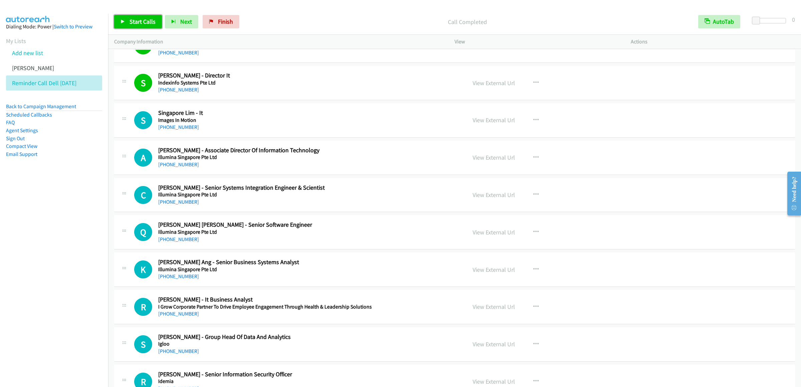
click at [127, 20] on link "Start Calls" at bounding box center [138, 21] width 48 height 13
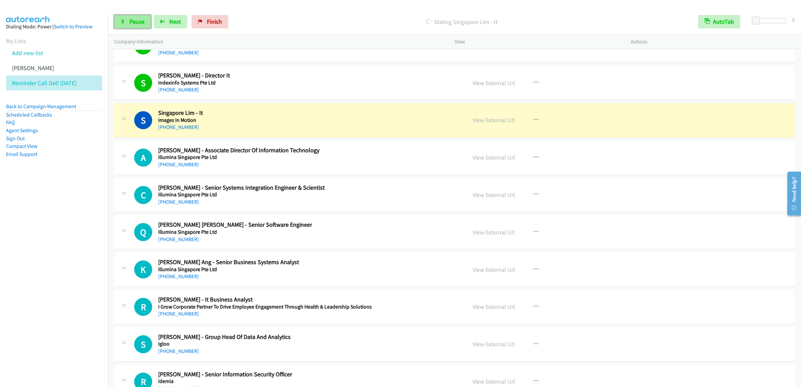
click at [133, 19] on span "Pause" at bounding box center [136, 22] width 15 height 8
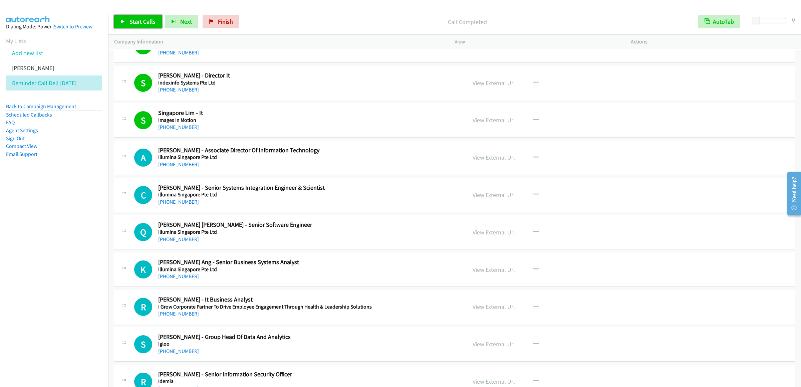
click at [134, 20] on span "Start Calls" at bounding box center [142, 22] width 26 height 8
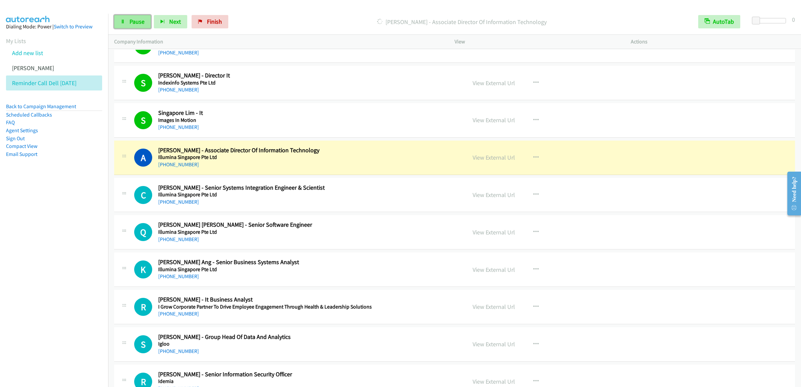
click at [127, 20] on link "Pause" at bounding box center [132, 21] width 37 height 13
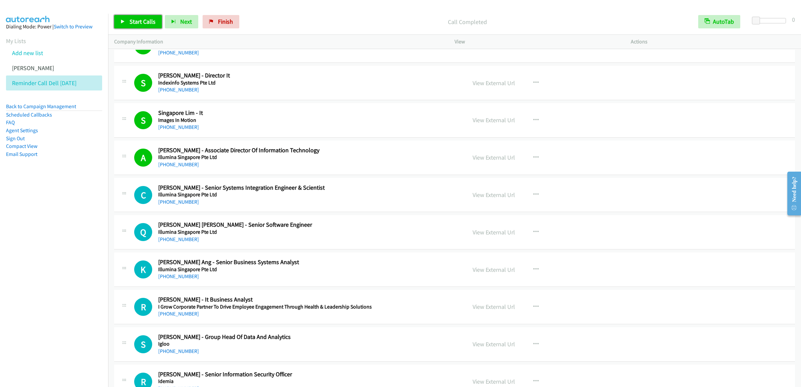
click at [128, 17] on link "Start Calls" at bounding box center [138, 21] width 48 height 13
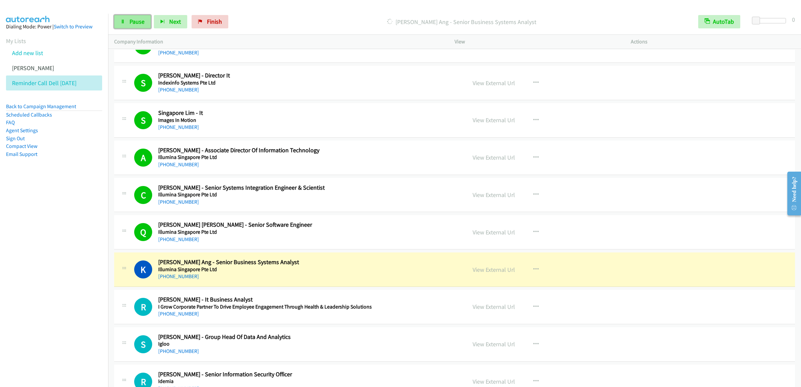
click at [129, 18] on span "Pause" at bounding box center [136, 22] width 15 height 8
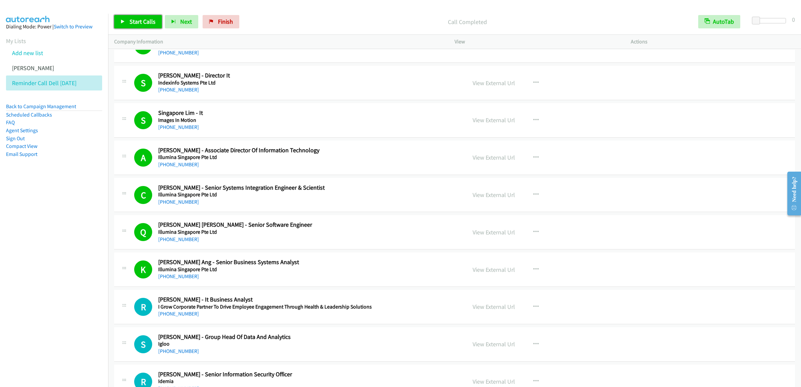
click at [131, 18] on span "Start Calls" at bounding box center [142, 22] width 26 height 8
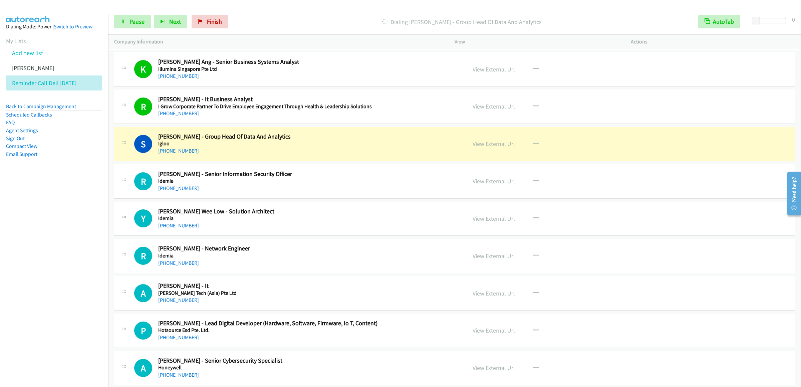
scroll to position [7539, 0]
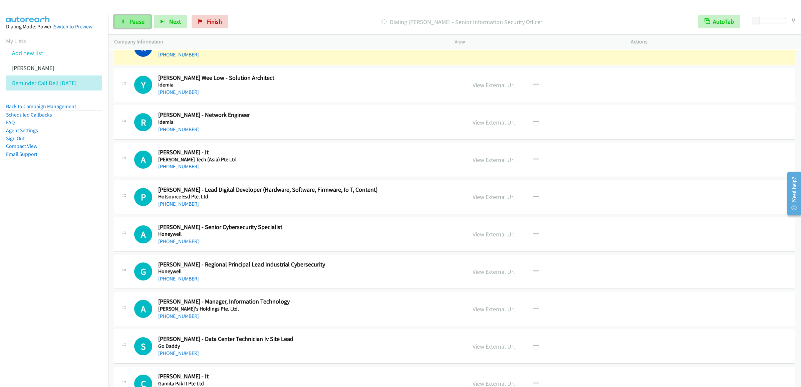
click at [125, 15] on link "Pause" at bounding box center [132, 21] width 37 height 13
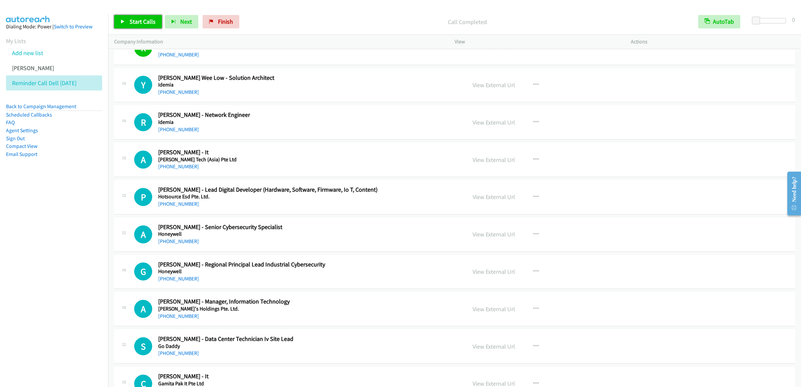
click at [137, 19] on span "Start Calls" at bounding box center [142, 22] width 26 height 8
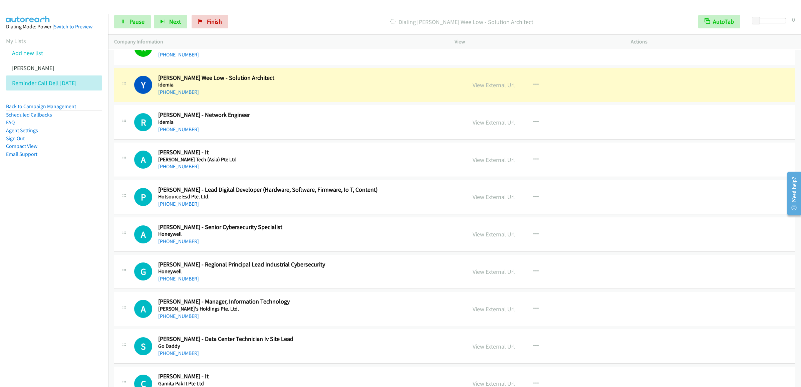
click at [133, 29] on div "Start Calls Pause Next Finish Dialing [PERSON_NAME] Wee Low - Solution Architec…" at bounding box center [454, 22] width 692 height 26
click at [130, 22] on span "Pause" at bounding box center [136, 22] width 15 height 8
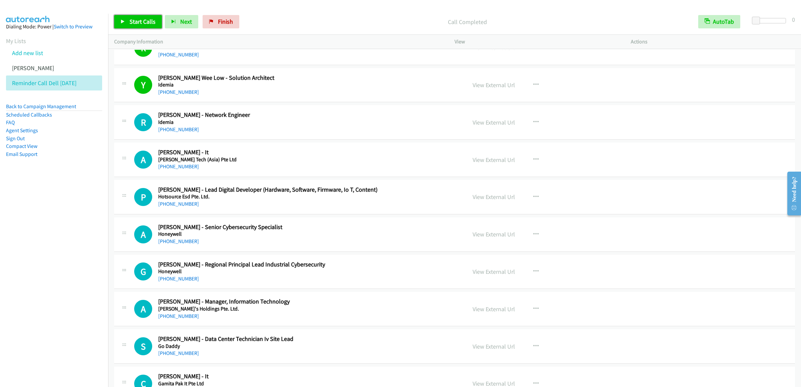
click at [147, 21] on span "Start Calls" at bounding box center [142, 22] width 26 height 8
click at [274, 26] on div "Started" at bounding box center [461, 21] width 461 height 13
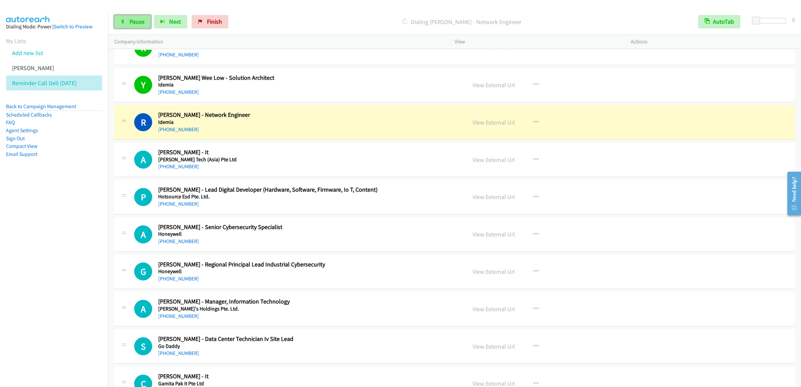
click at [133, 18] on span "Pause" at bounding box center [136, 22] width 15 height 8
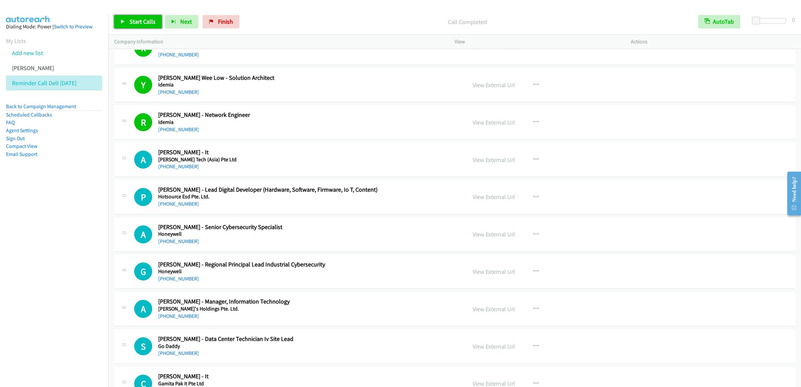
click at [128, 21] on link "Start Calls" at bounding box center [138, 21] width 48 height 13
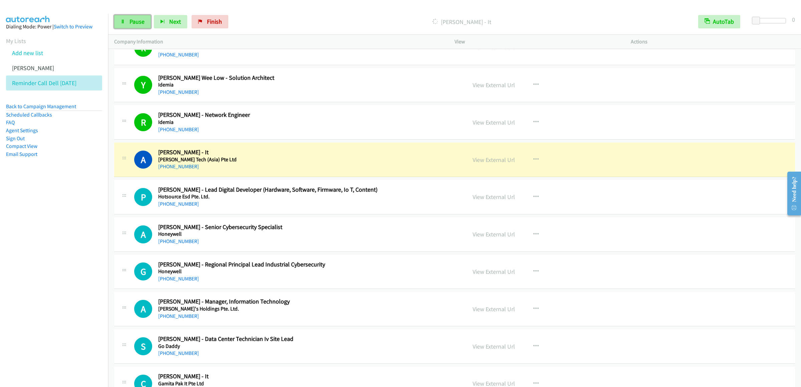
click at [128, 16] on link "Pause" at bounding box center [132, 21] width 37 height 13
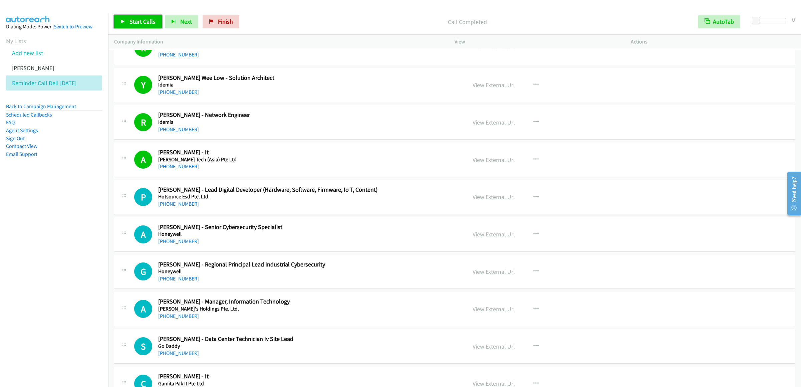
click at [121, 15] on link "Start Calls" at bounding box center [138, 21] width 48 height 13
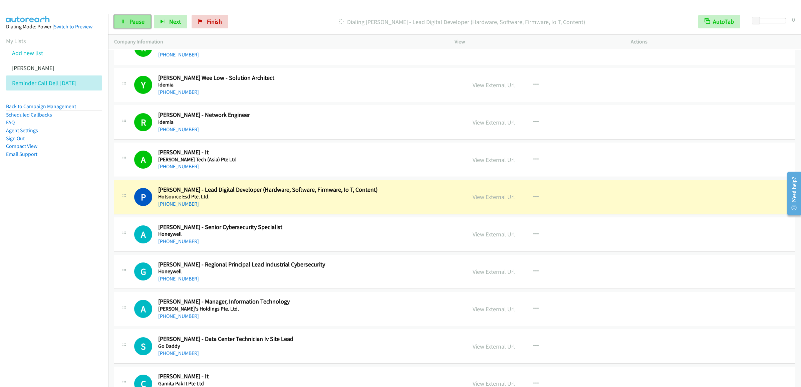
click at [138, 24] on span "Pause" at bounding box center [136, 22] width 15 height 8
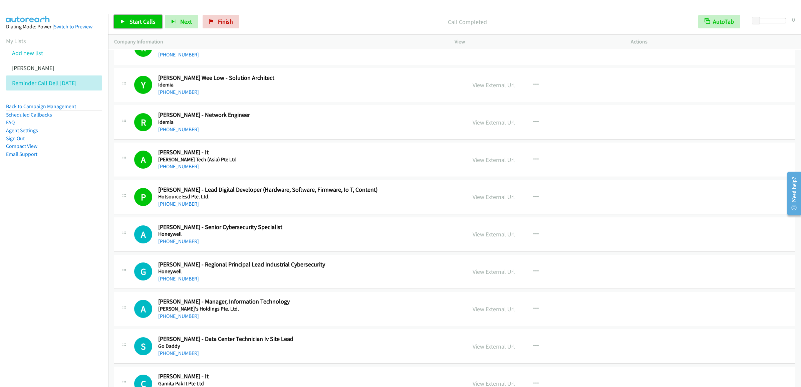
click at [129, 17] on link "Start Calls" at bounding box center [138, 21] width 48 height 13
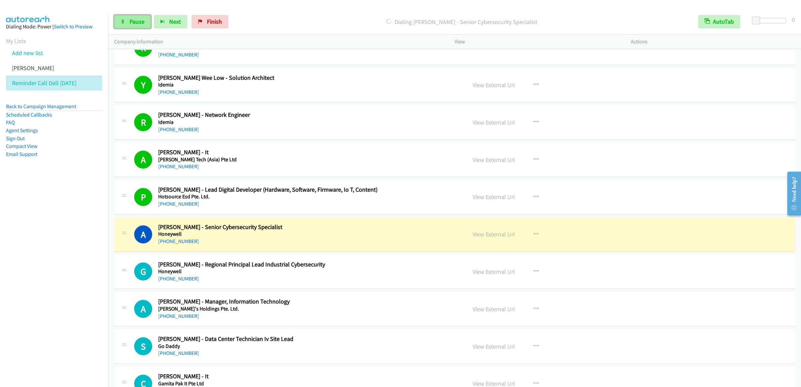
click at [132, 24] on span "Pause" at bounding box center [136, 22] width 15 height 8
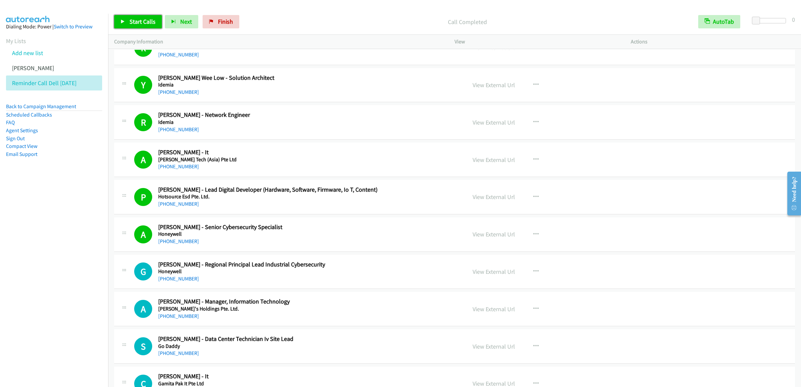
click at [132, 17] on link "Start Calls" at bounding box center [138, 21] width 48 height 13
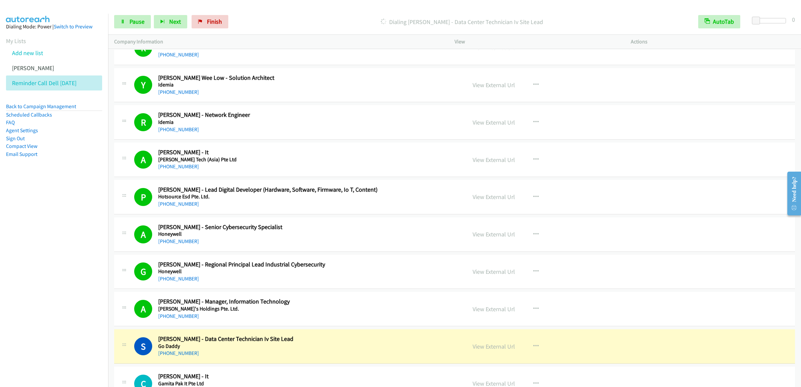
scroll to position [7672, 0]
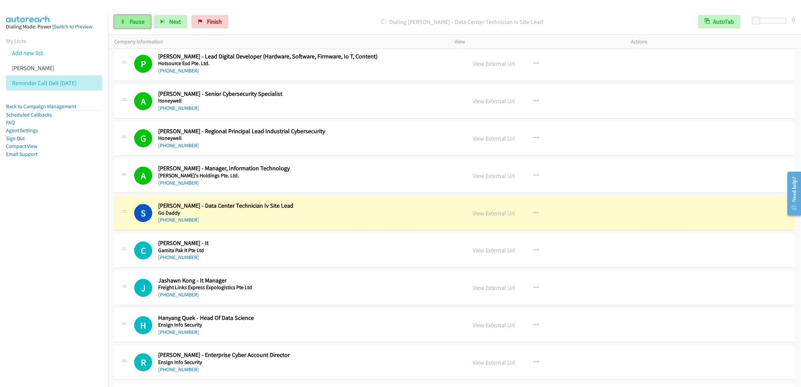
click at [130, 17] on link "Pause" at bounding box center [132, 21] width 37 height 13
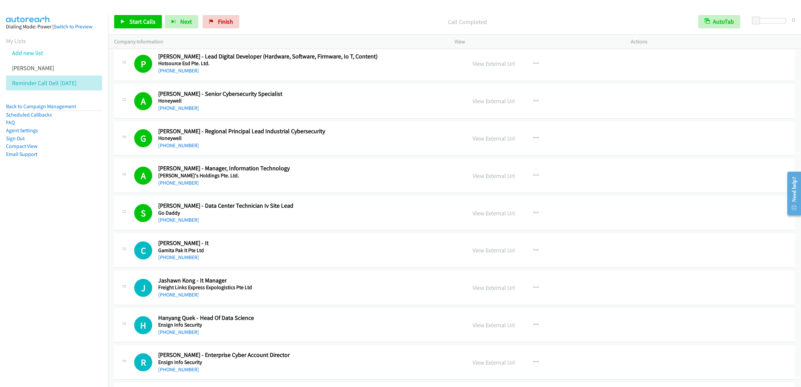
click at [112, 29] on div "Start Calls Pause Next Finish Call Completed AutoTab AutoTab 0" at bounding box center [454, 22] width 692 height 26
click at [121, 27] on link "Start Calls" at bounding box center [138, 21] width 48 height 13
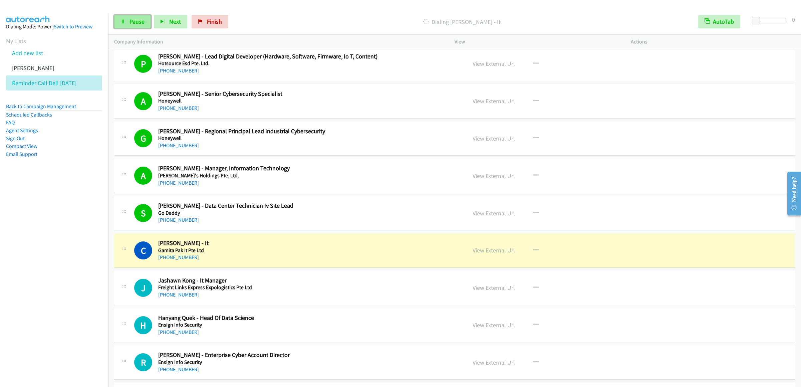
click at [115, 22] on link "Pause" at bounding box center [132, 21] width 37 height 13
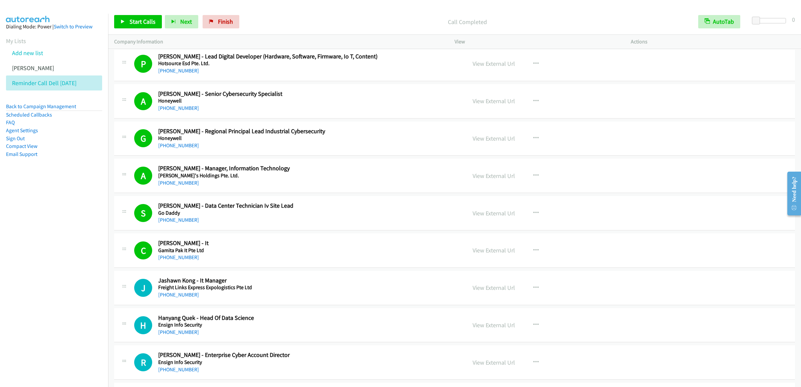
scroll to position [7805, 0]
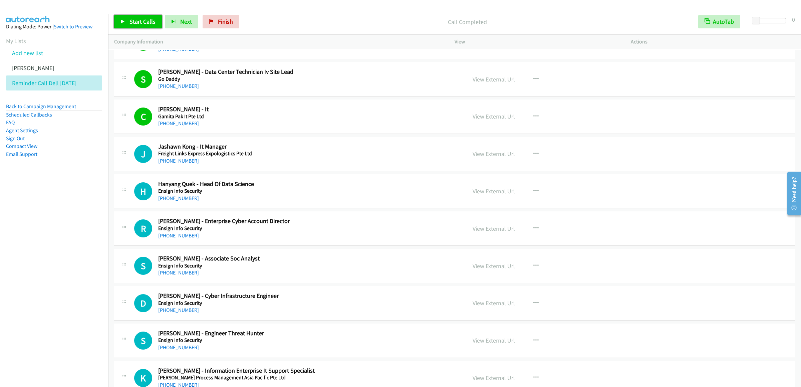
click at [126, 18] on link "Start Calls" at bounding box center [138, 21] width 48 height 13
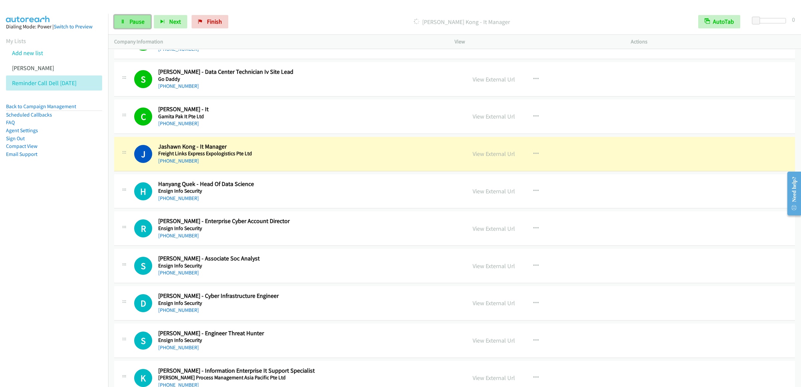
click at [132, 27] on link "Pause" at bounding box center [132, 21] width 37 height 13
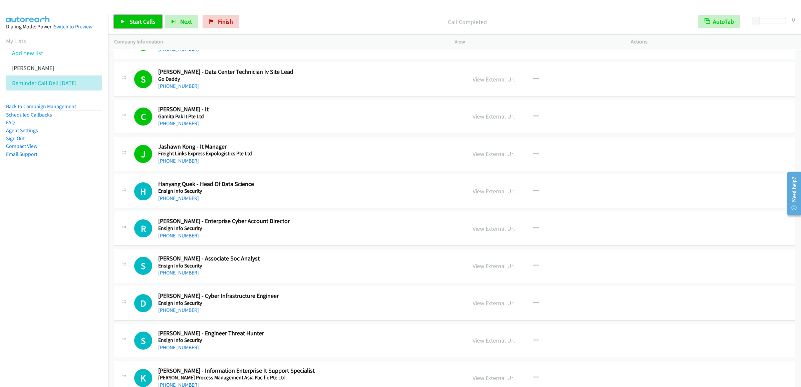
click at [146, 20] on span "Start Calls" at bounding box center [142, 22] width 26 height 8
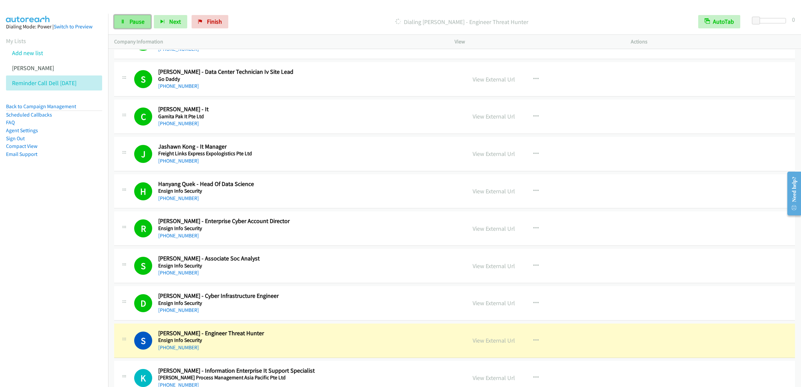
click at [129, 20] on span "Pause" at bounding box center [136, 22] width 15 height 8
click at [137, 27] on link "Start Calls" at bounding box center [138, 21] width 48 height 13
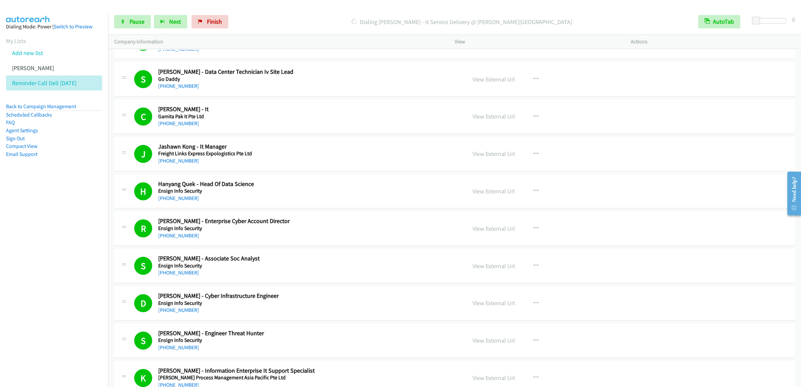
scroll to position [8139, 0]
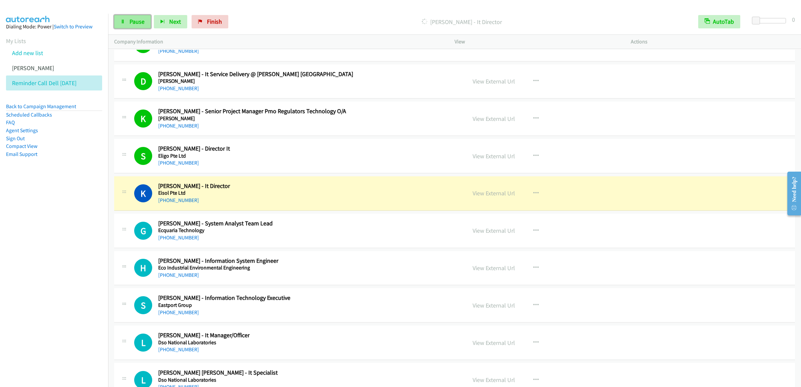
click at [123, 25] on link "Pause" at bounding box center [132, 21] width 37 height 13
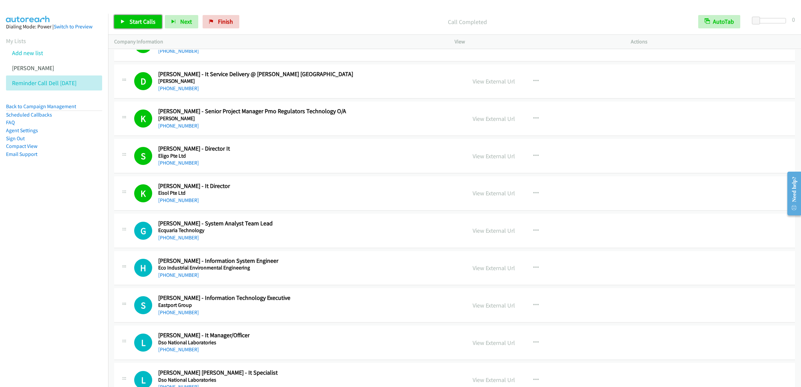
click at [151, 21] on span "Start Calls" at bounding box center [142, 22] width 26 height 8
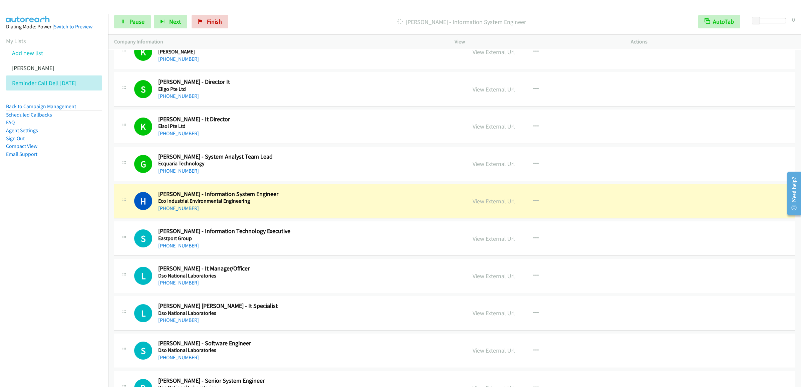
scroll to position [8272, 0]
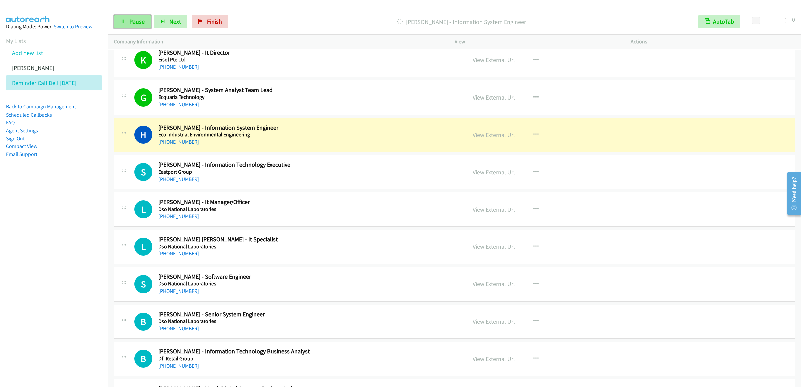
click at [140, 26] on link "Pause" at bounding box center [132, 21] width 37 height 13
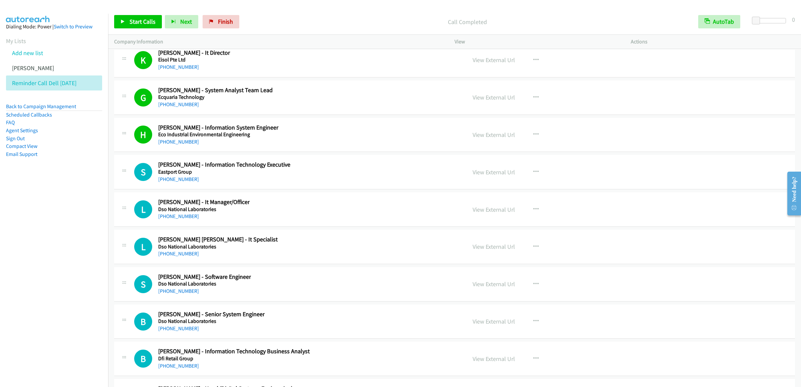
click at [140, 14] on div "Start Calls Pause Next Finish Call Completed AutoTab AutoTab 0" at bounding box center [454, 22] width 692 height 26
click at [138, 14] on div "Start Calls Pause Next Finish Call Completed AutoTab AutoTab 0" at bounding box center [454, 22] width 692 height 26
click at [138, 17] on link "Start Calls" at bounding box center [138, 21] width 48 height 13
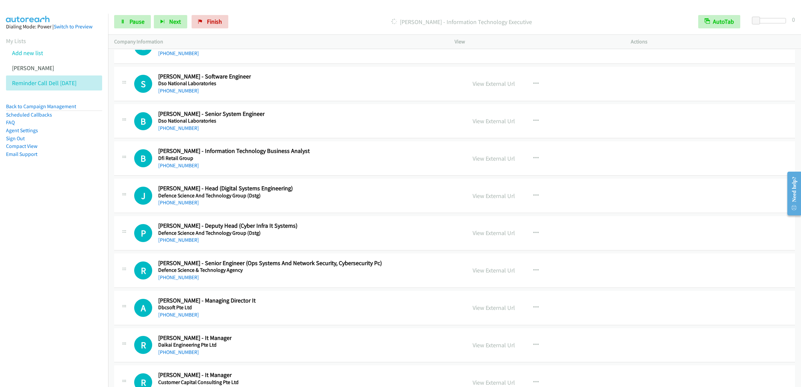
scroll to position [8339, 0]
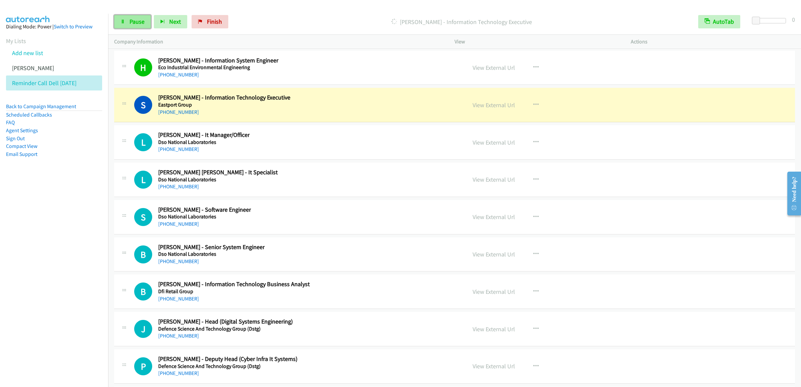
click at [133, 20] on span "Pause" at bounding box center [136, 22] width 15 height 8
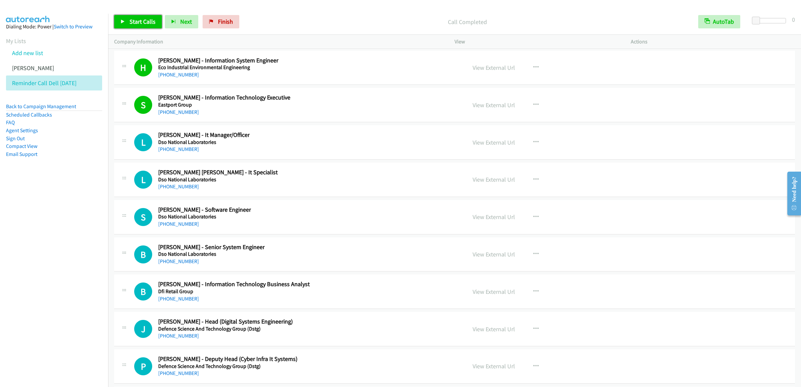
click at [116, 16] on link "Start Calls" at bounding box center [138, 21] width 48 height 13
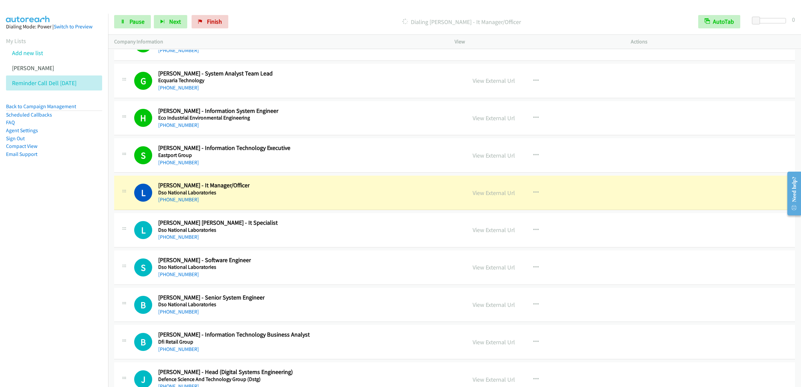
scroll to position [8422, 0]
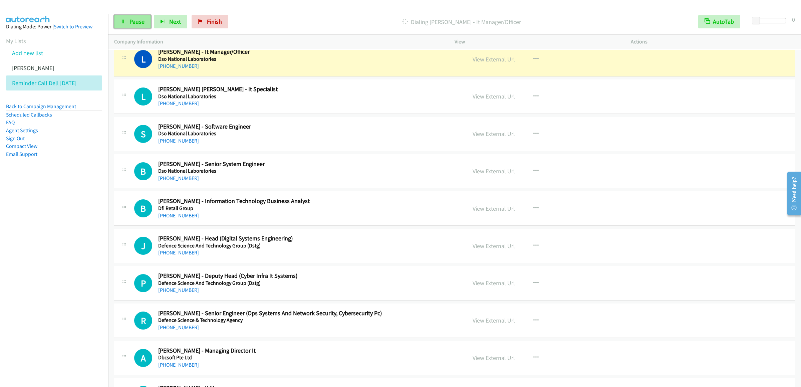
click at [126, 21] on link "Pause" at bounding box center [132, 21] width 37 height 13
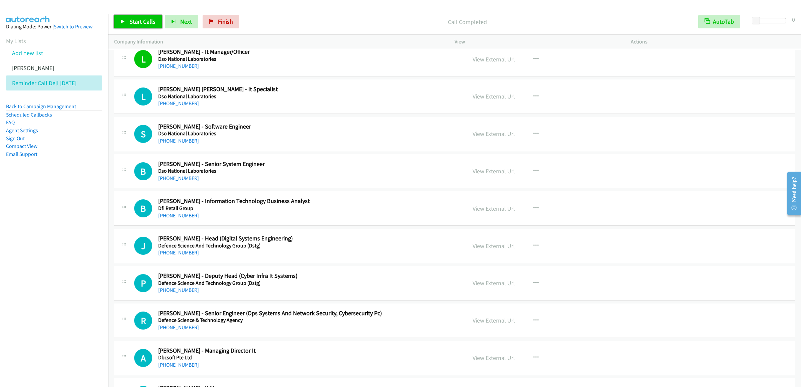
click at [133, 20] on span "Start Calls" at bounding box center [142, 22] width 26 height 8
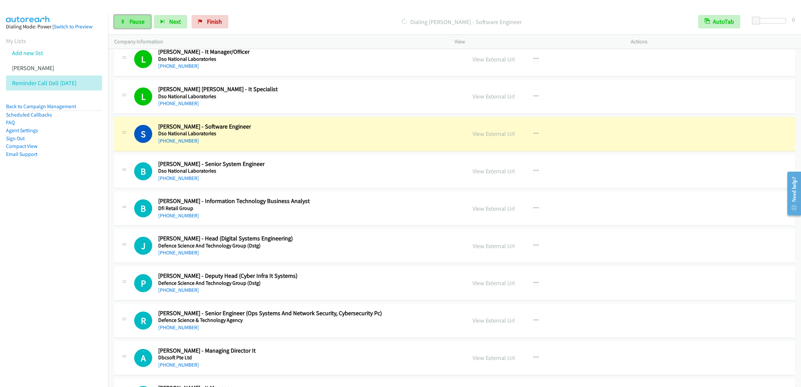
click at [143, 25] on span "Pause" at bounding box center [136, 22] width 15 height 8
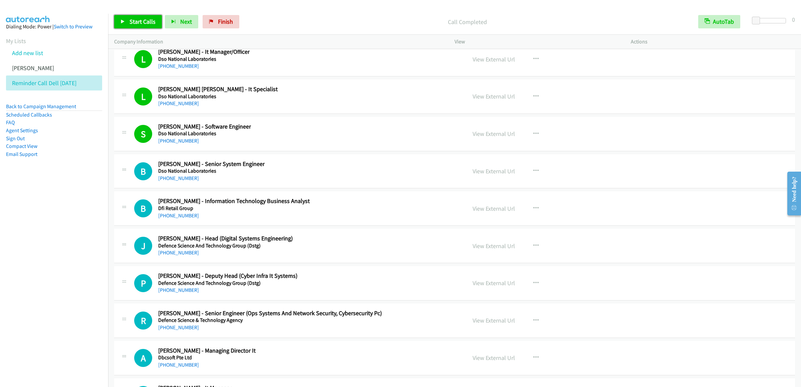
click at [139, 25] on span "Start Calls" at bounding box center [142, 22] width 26 height 8
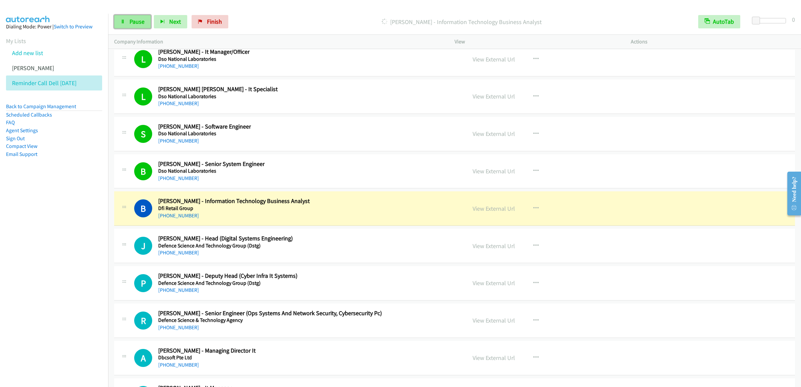
click at [123, 27] on link "Pause" at bounding box center [132, 21] width 37 height 13
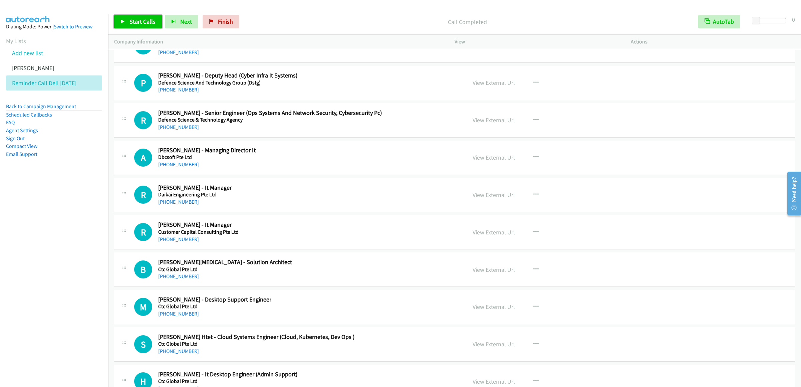
click at [129, 17] on link "Start Calls" at bounding box center [138, 21] width 48 height 13
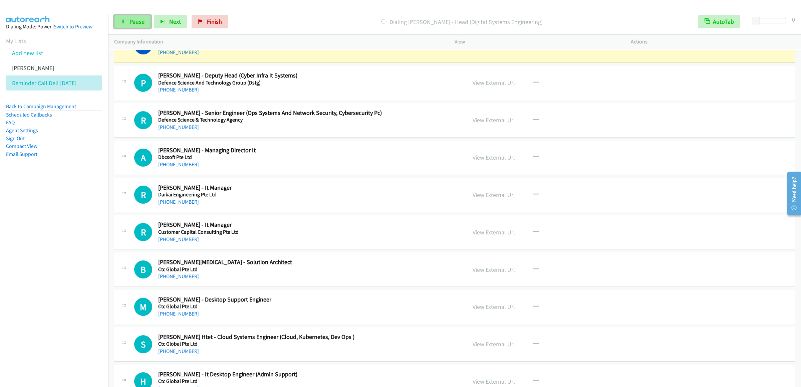
click at [128, 23] on link "Pause" at bounding box center [132, 21] width 37 height 13
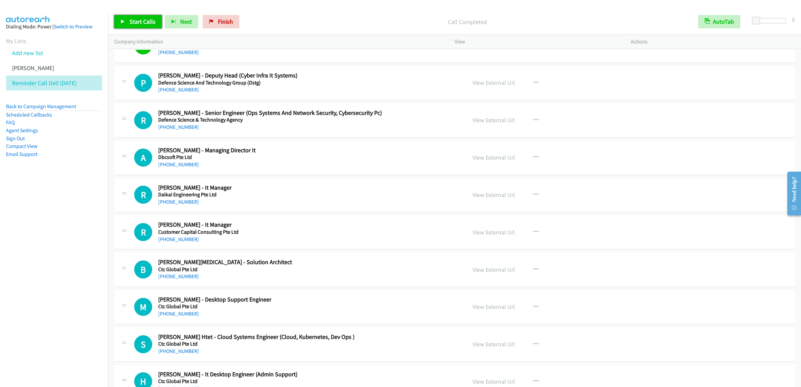
click at [142, 25] on link "Start Calls" at bounding box center [138, 21] width 48 height 13
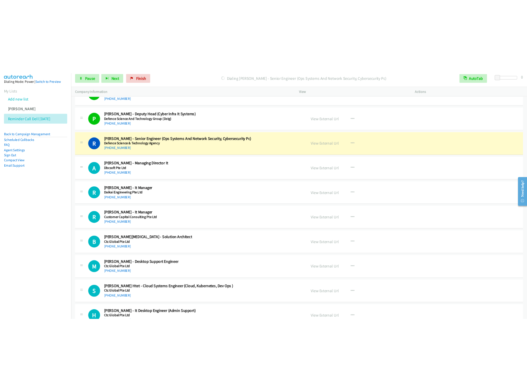
scroll to position [8689, 0]
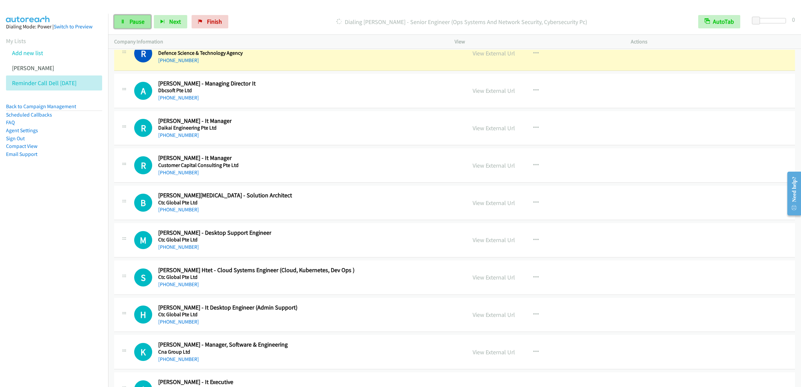
click at [123, 25] on link "Pause" at bounding box center [132, 21] width 37 height 13
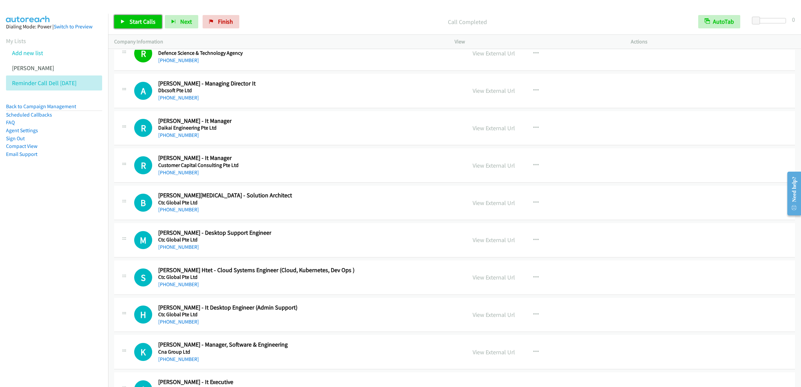
click at [129, 26] on link "Start Calls" at bounding box center [138, 21] width 48 height 13
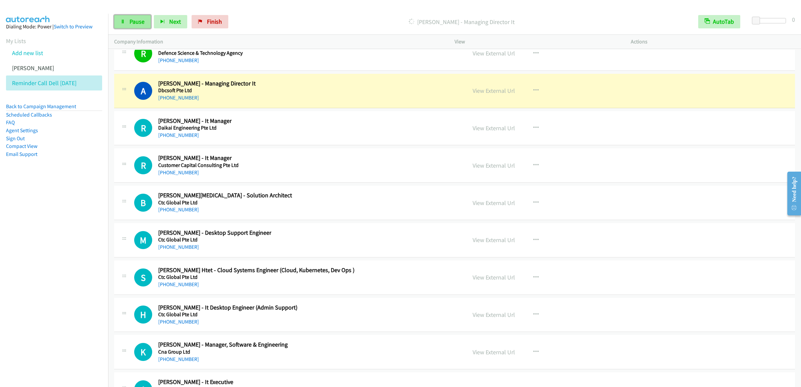
click at [135, 25] on span "Pause" at bounding box center [136, 22] width 15 height 8
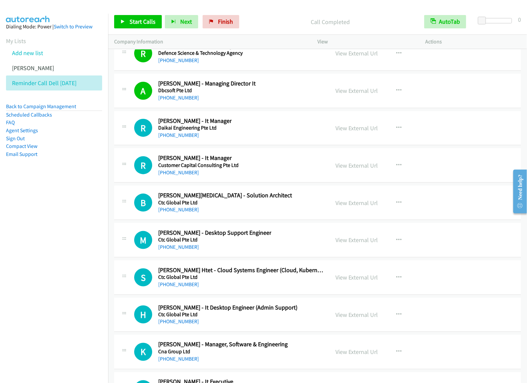
click at [217, 14] on div "Start Calls Pause Next Finish Call Completed AutoTab AutoTab 0" at bounding box center [317, 22] width 419 height 26
click at [218, 19] on span "Finish" at bounding box center [225, 22] width 15 height 8
